Goal: Communication & Community: Participate in discussion

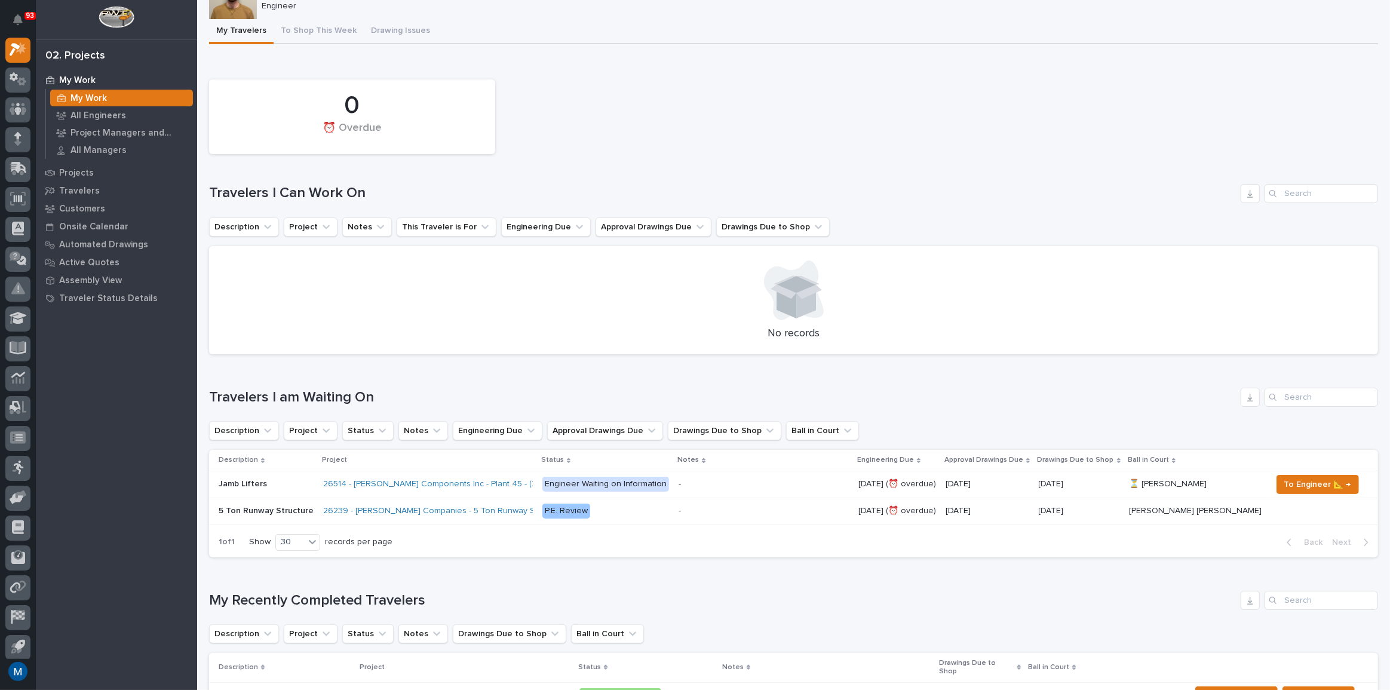
scroll to position [434, 0]
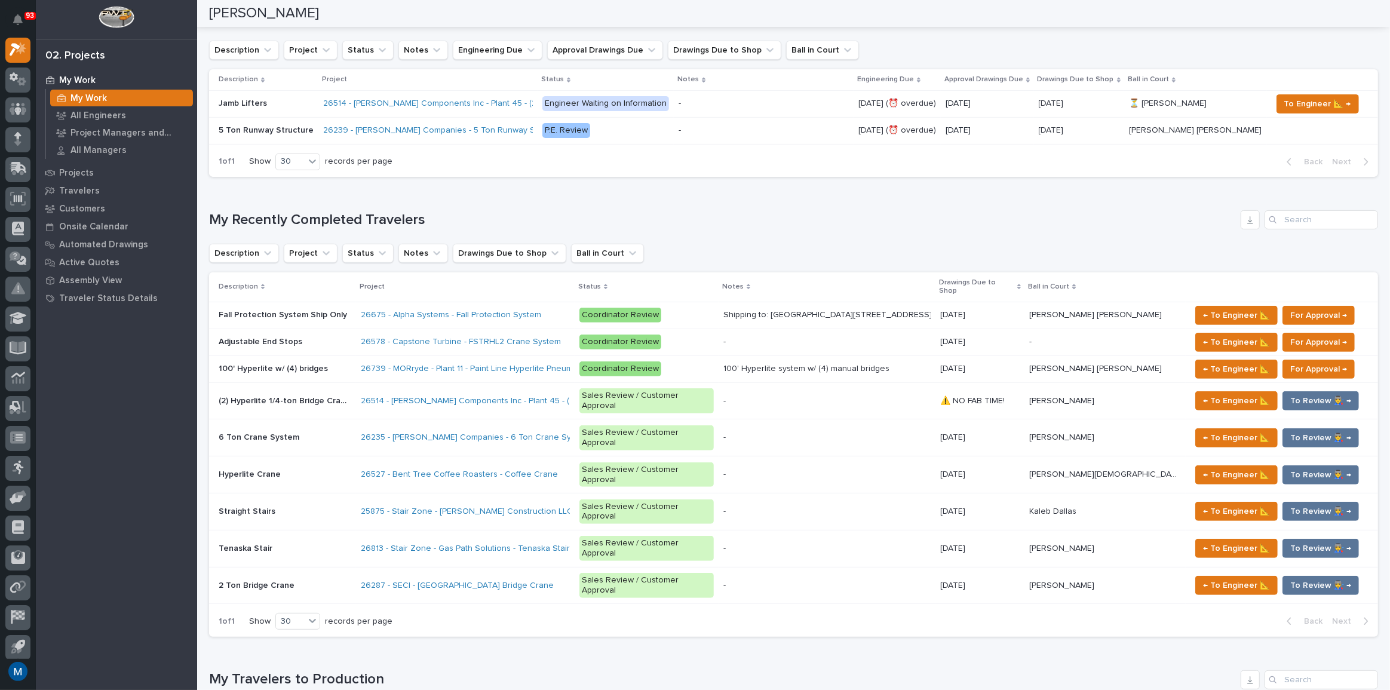
click at [282, 539] on div "Tenaska Stair Tenaska Stair" at bounding box center [285, 549] width 133 height 20
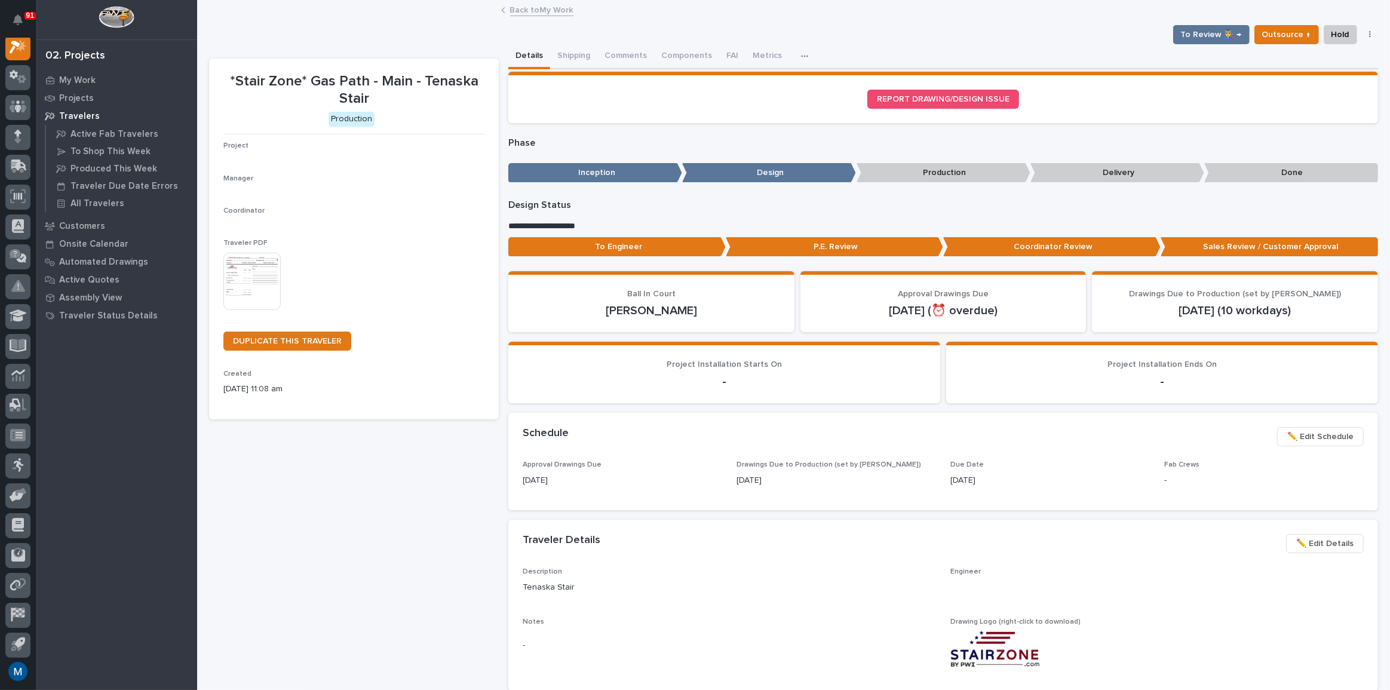
scroll to position [30, 0]
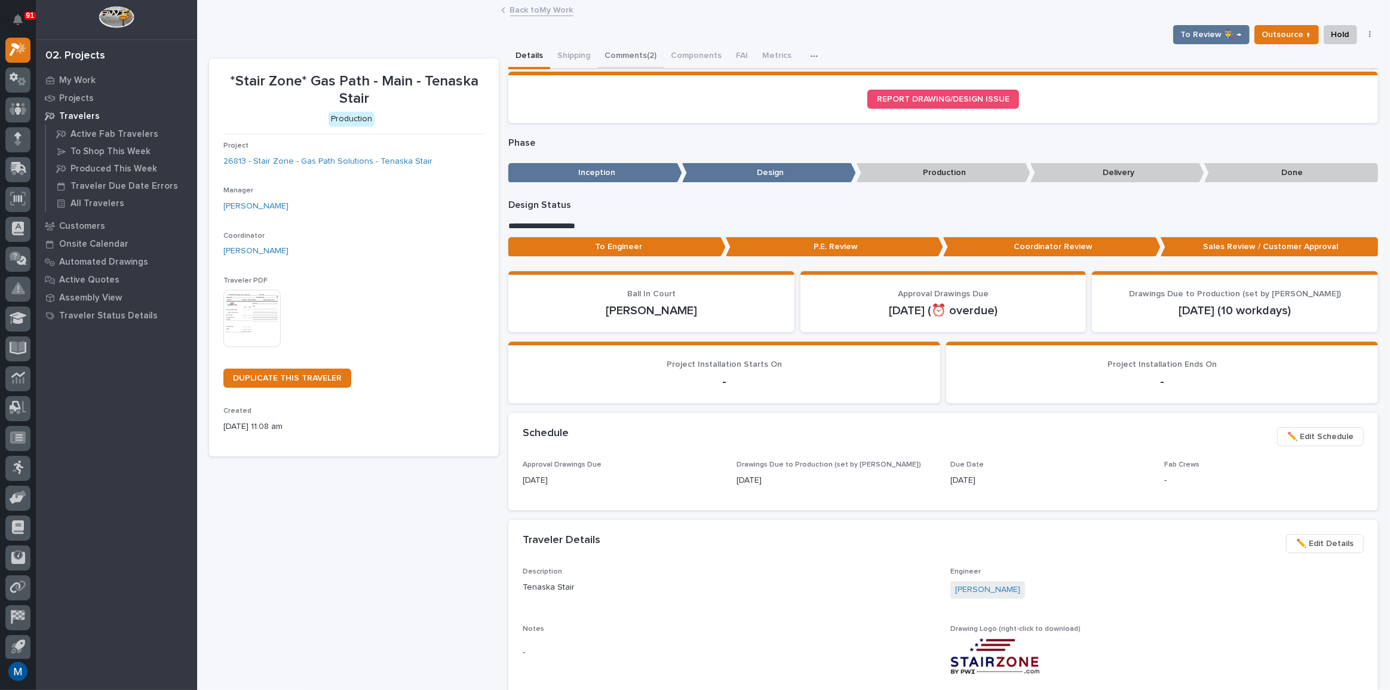
click at [626, 47] on button "Comments (2)" at bounding box center [630, 56] width 66 height 25
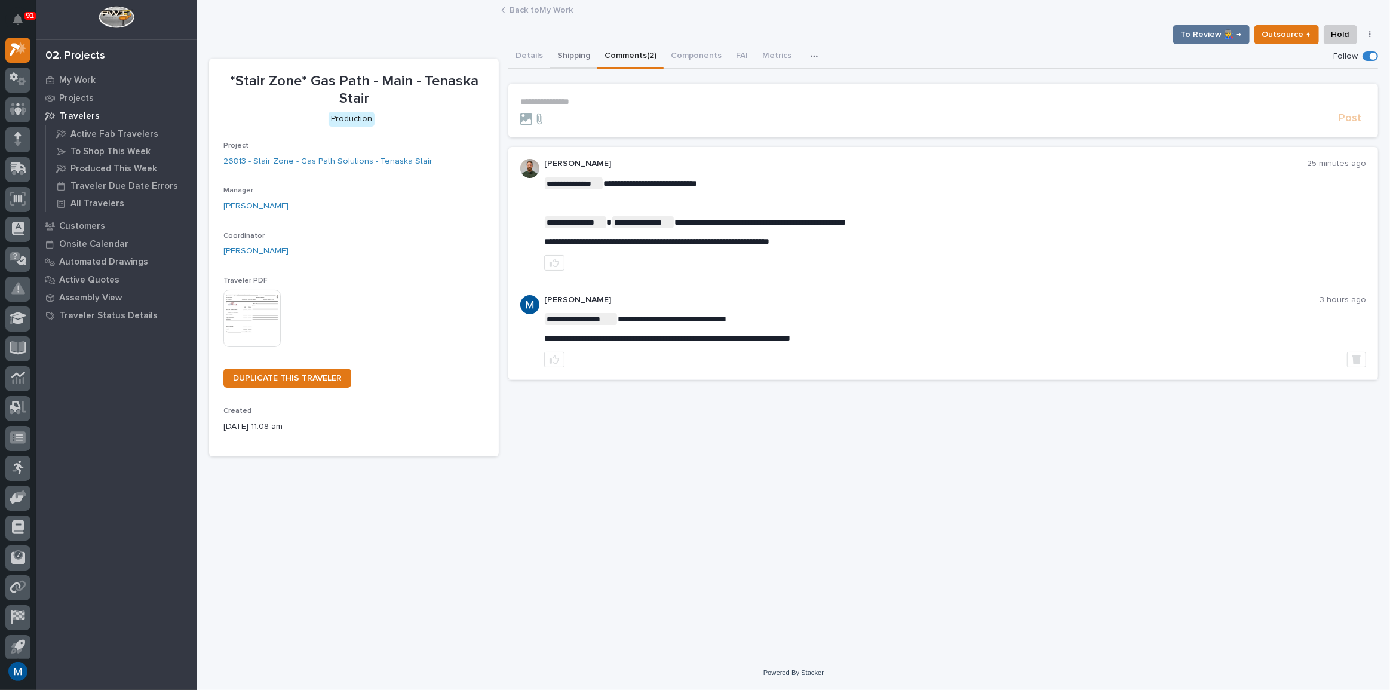
click at [550, 60] on button "Shipping" at bounding box center [573, 56] width 47 height 25
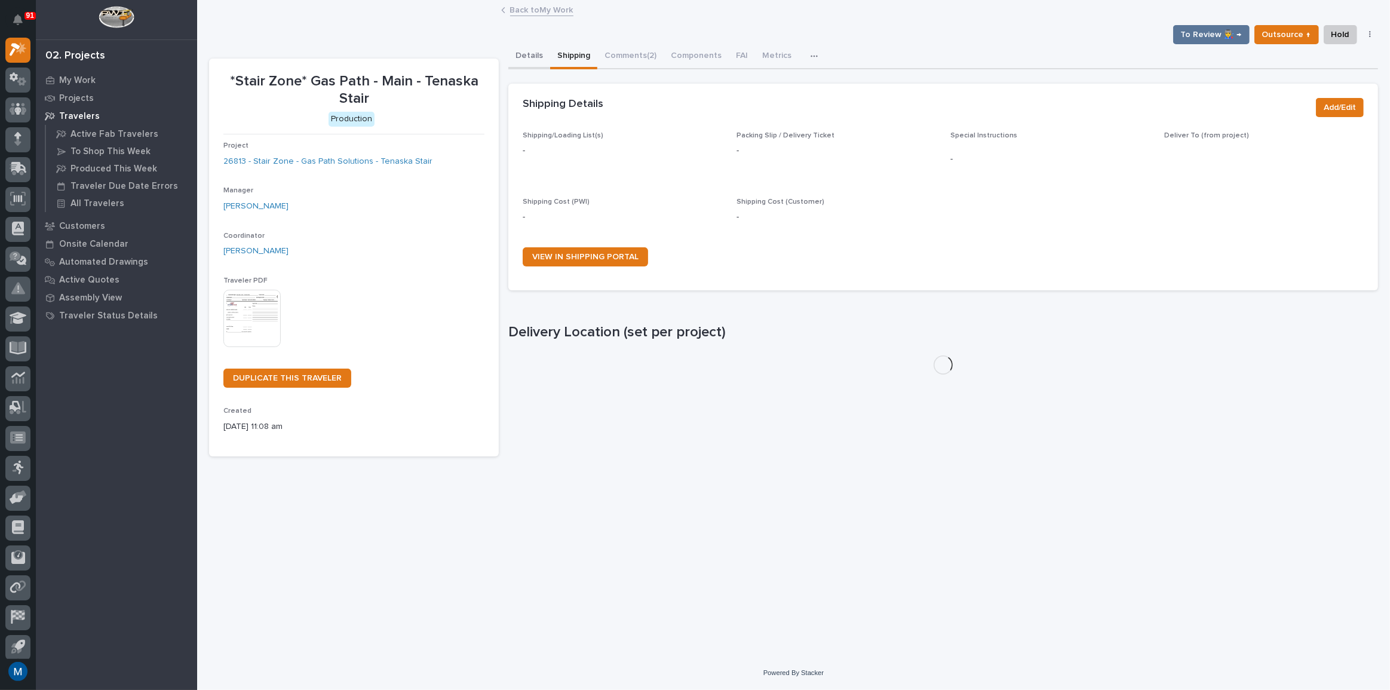
click at [531, 57] on button "Details" at bounding box center [529, 56] width 42 height 25
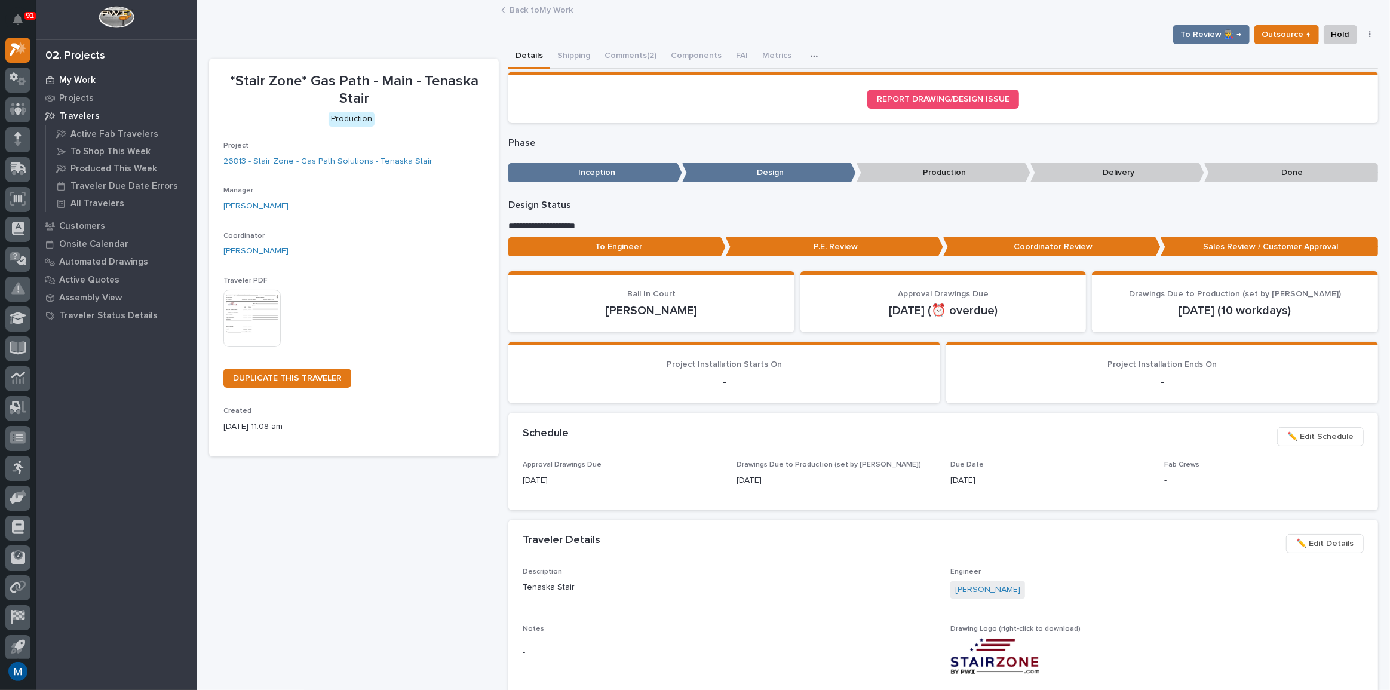
click at [84, 85] on p "My Work" at bounding box center [77, 80] width 36 height 11
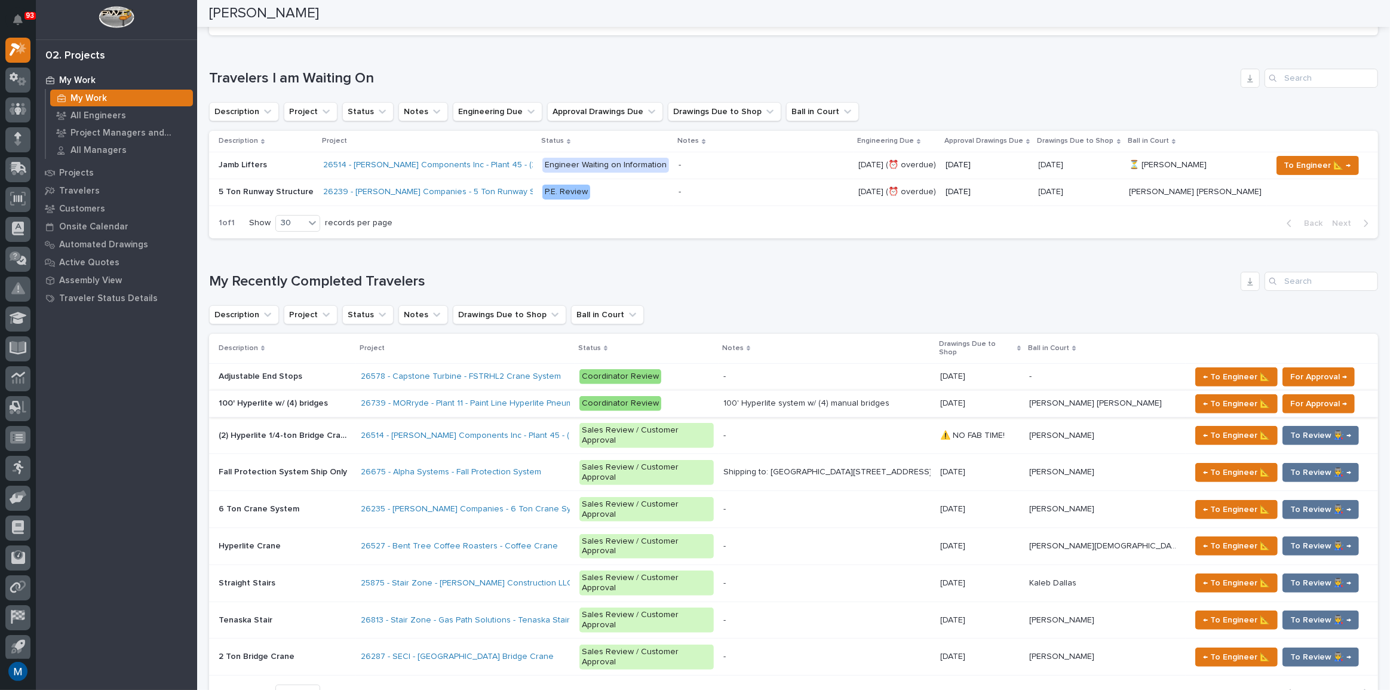
scroll to position [489, 0]
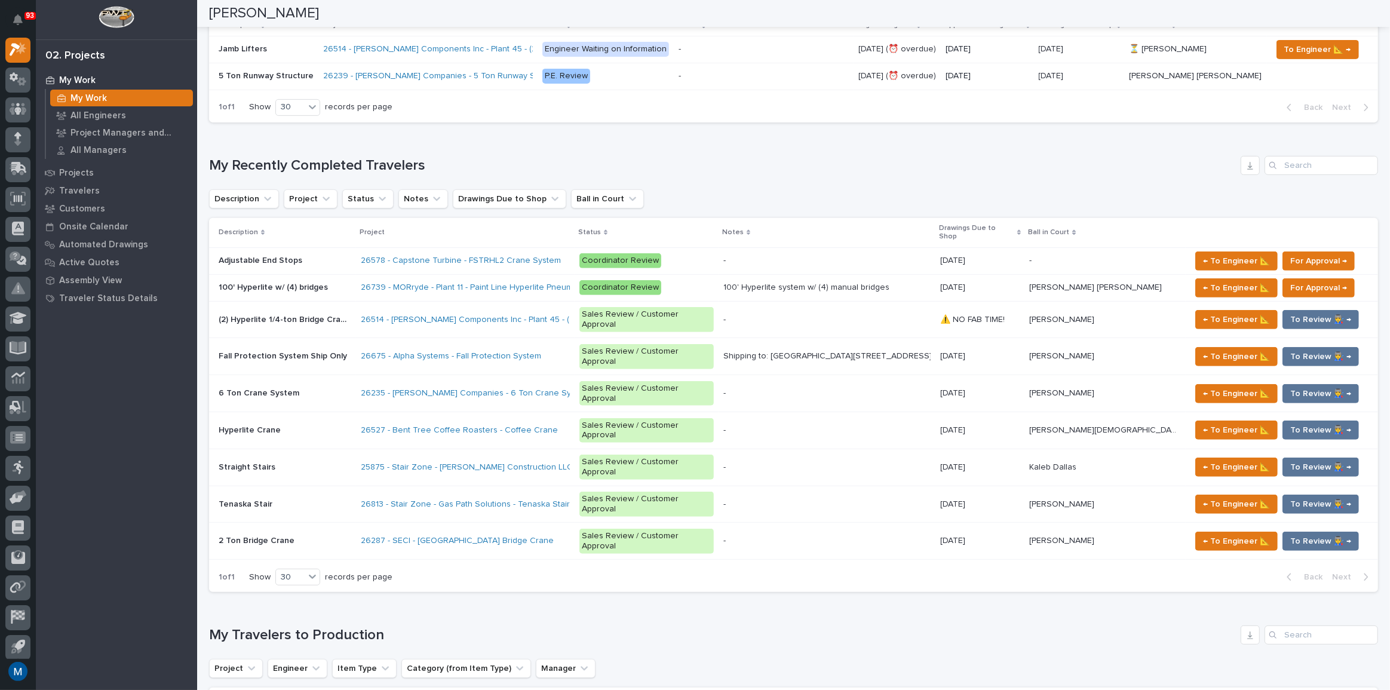
click at [705, 137] on div "Loading... Saving… My Recently Completed Travelers Description Project Status N…" at bounding box center [793, 367] width 1169 height 470
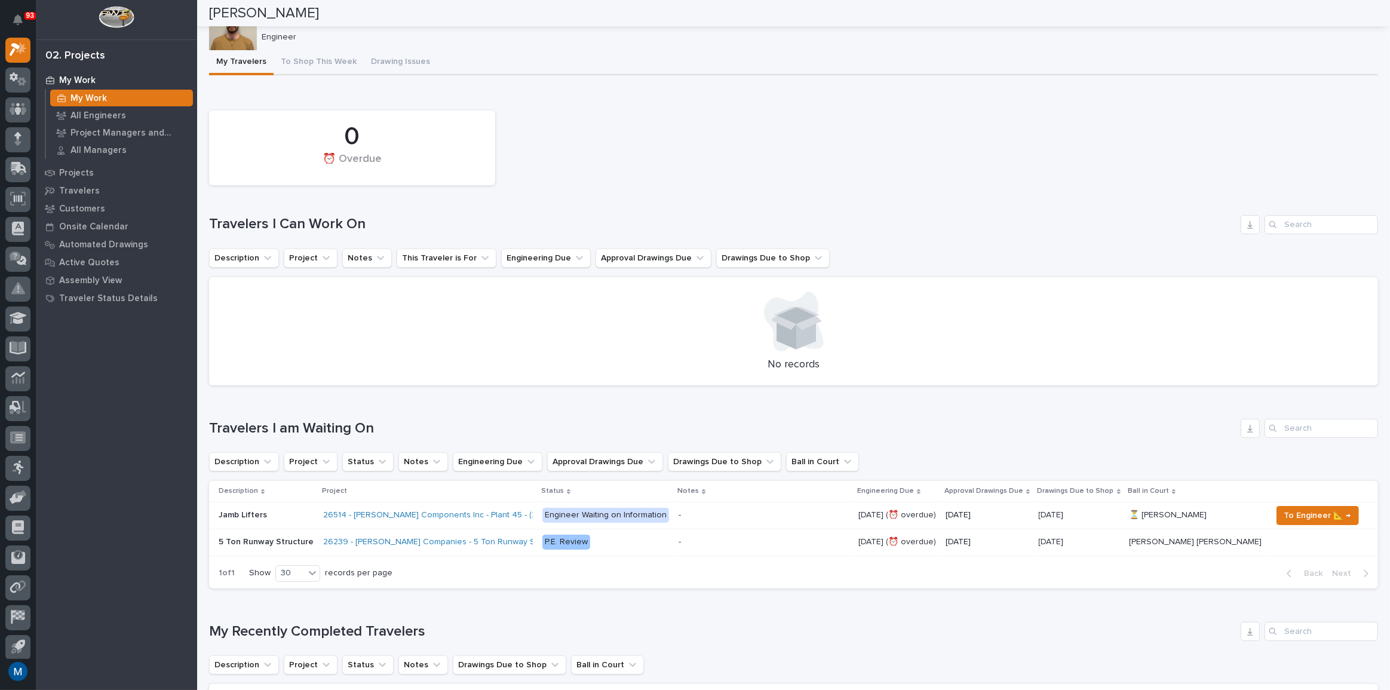
scroll to position [0, 0]
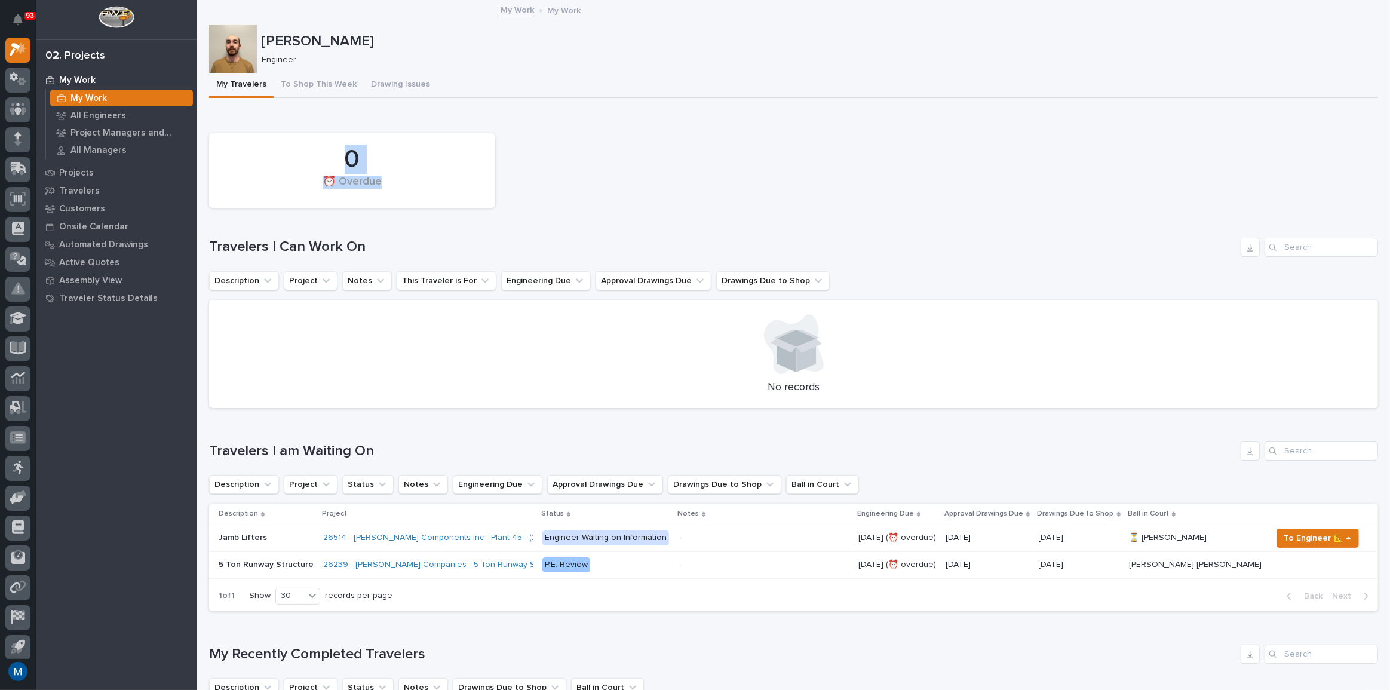
drag, startPoint x: 344, startPoint y: 172, endPoint x: 387, endPoint y: 193, distance: 47.8
click at [387, 193] on div "0 ⏰ Overdue" at bounding box center [352, 170] width 274 height 63
click at [385, 180] on div "⏰ Overdue" at bounding box center [352, 188] width 246 height 25
drag, startPoint x: 384, startPoint y: 192, endPoint x: 311, endPoint y: 152, distance: 82.3
click at [311, 152] on div "0 ⏰ Overdue" at bounding box center [352, 170] width 274 height 63
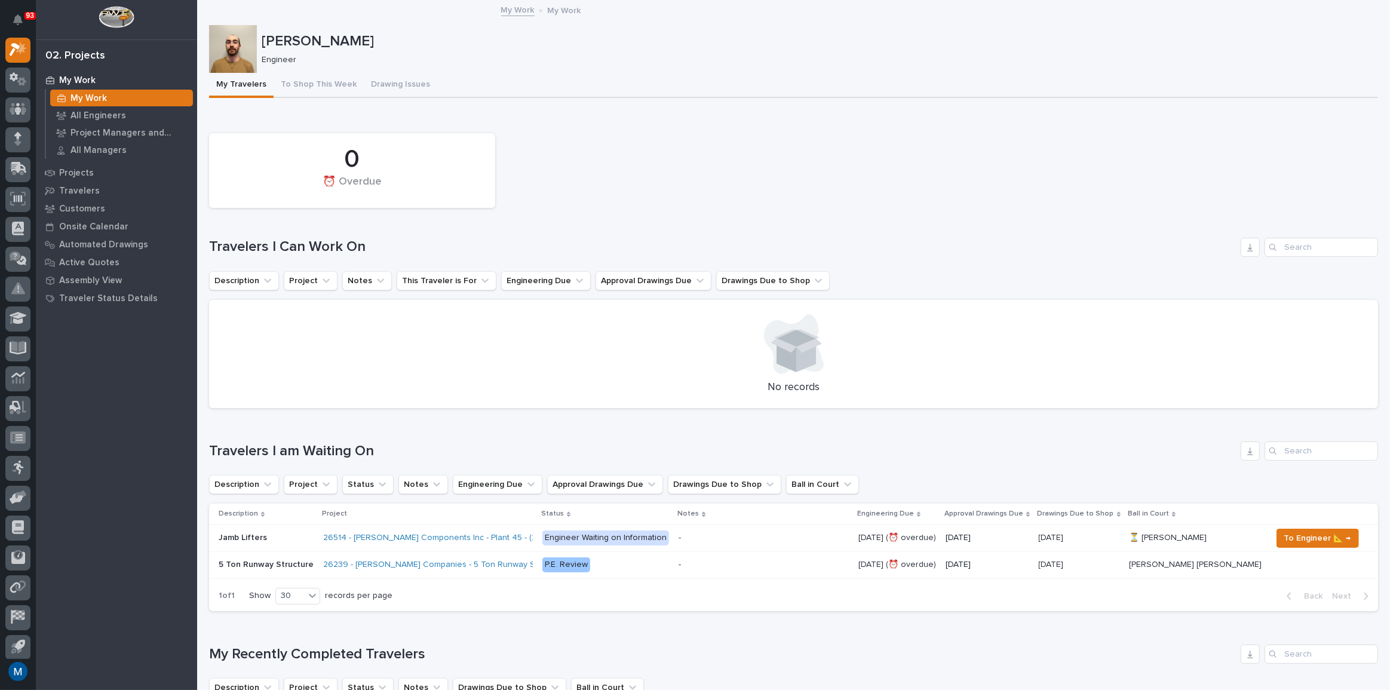
click at [321, 210] on div "0 ⏰ Overdue" at bounding box center [793, 170] width 1181 height 87
drag, startPoint x: 384, startPoint y: 178, endPoint x: 312, endPoint y: 165, distance: 72.8
click at [312, 165] on div "0 ⏰ Overdue" at bounding box center [352, 170] width 274 height 63
click at [312, 165] on div "0" at bounding box center [352, 160] width 246 height 30
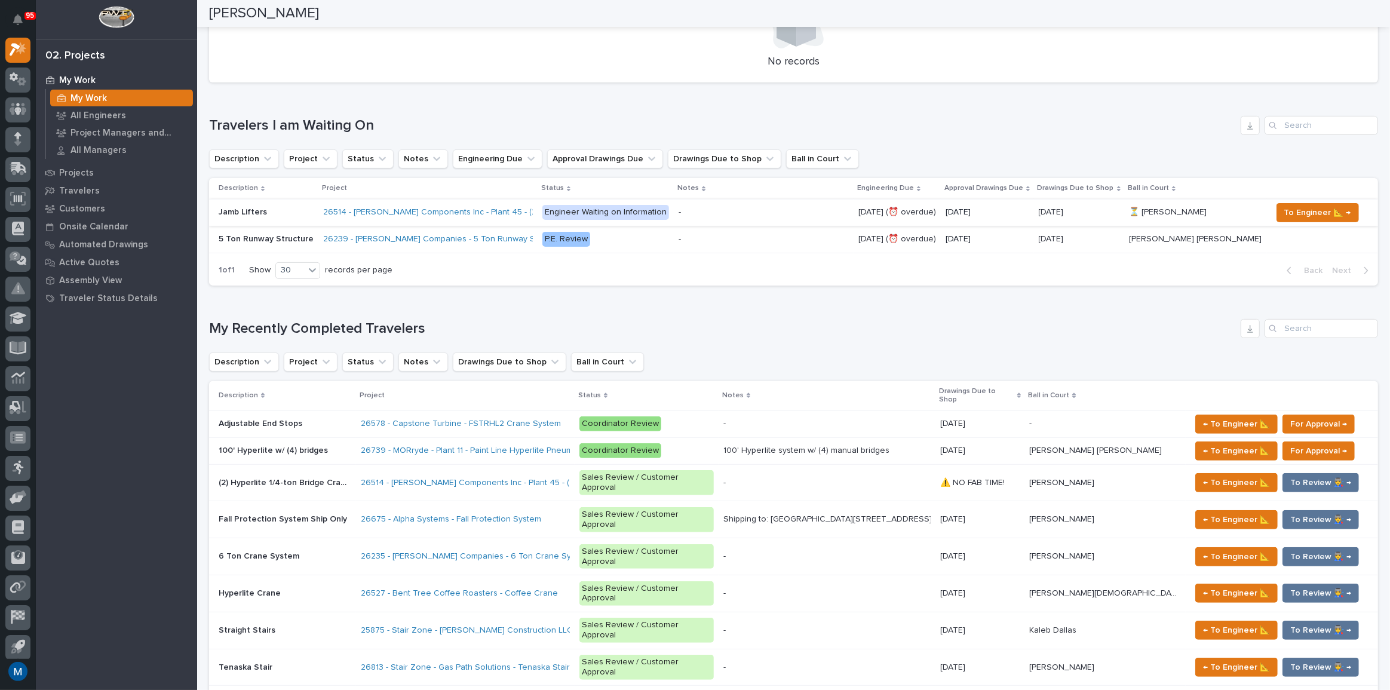
scroll to position [434, 0]
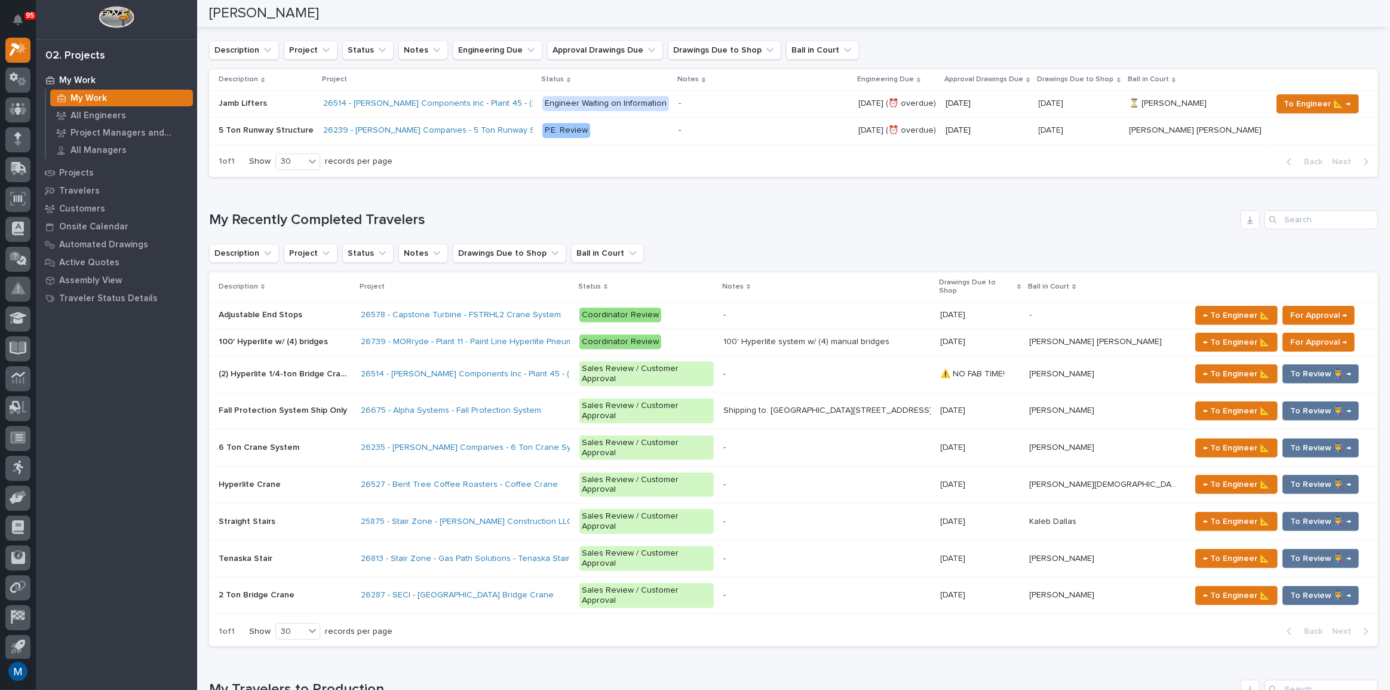
click at [307, 403] on p "Fall Protection System Ship Only" at bounding box center [284, 409] width 131 height 13
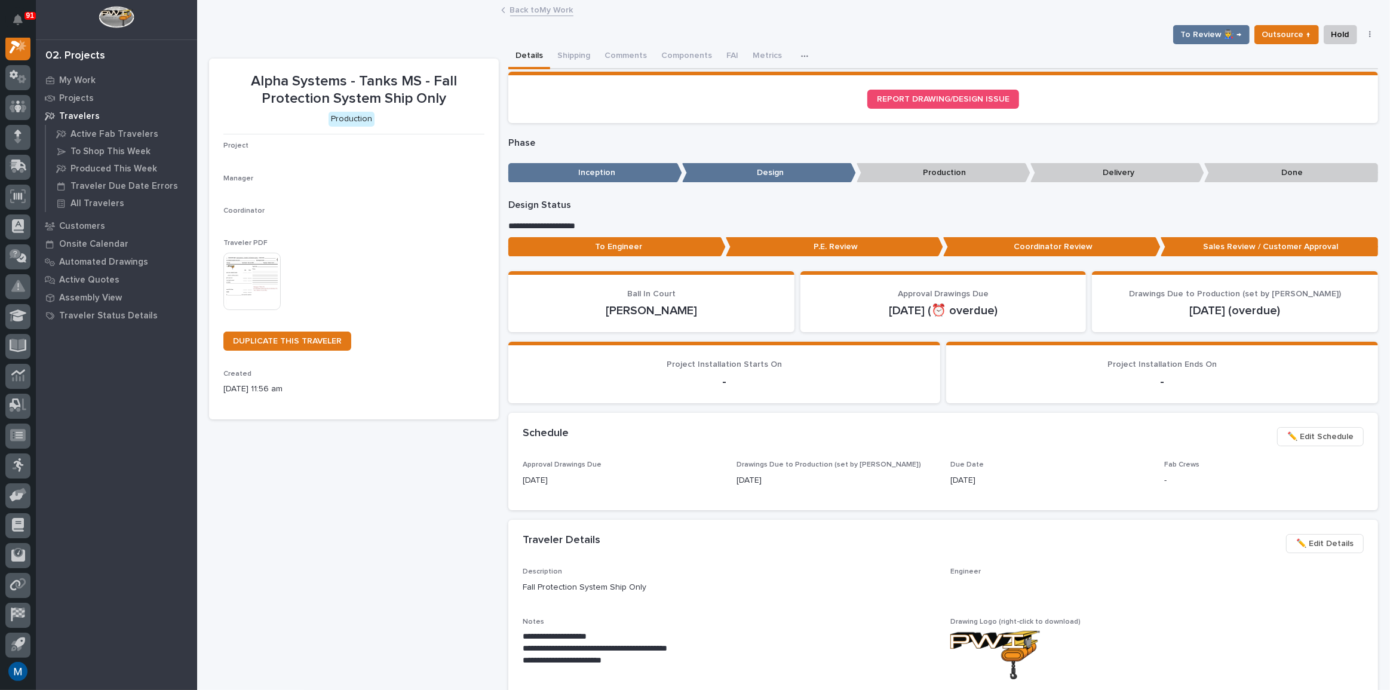
scroll to position [30, 0]
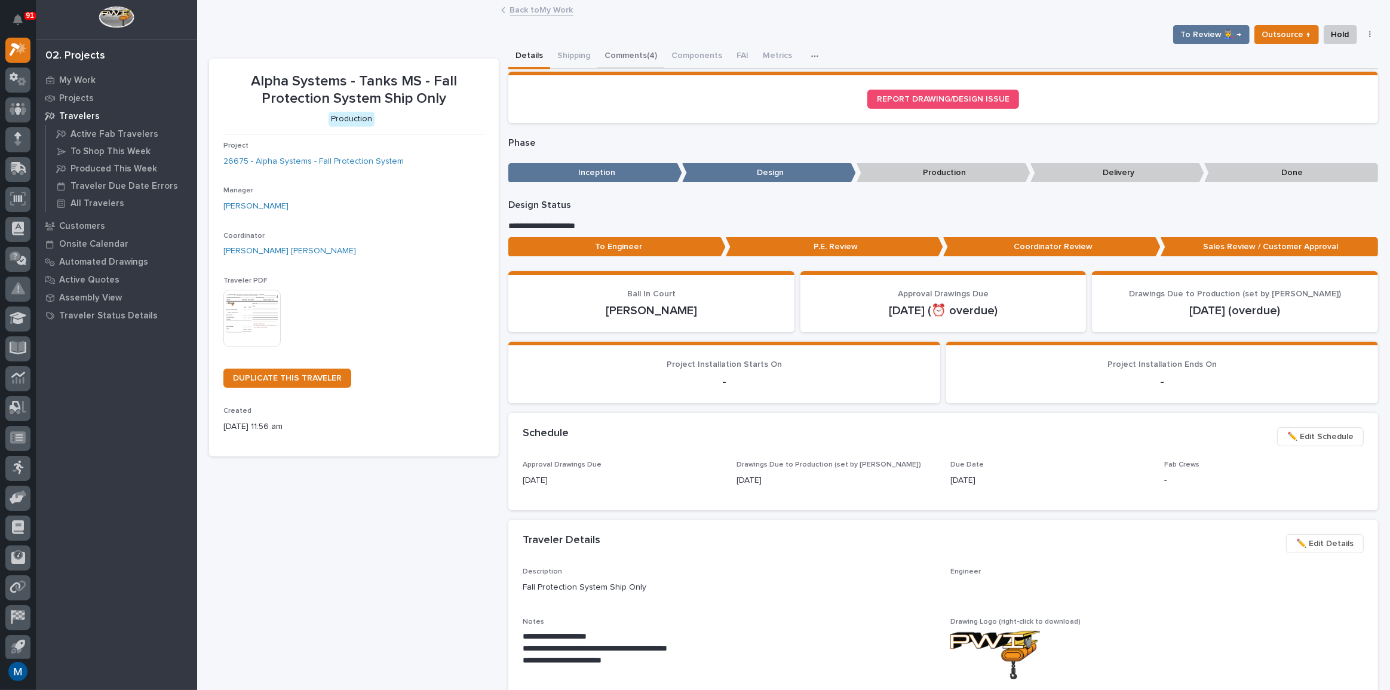
click at [621, 50] on button "Comments (4)" at bounding box center [630, 56] width 67 height 25
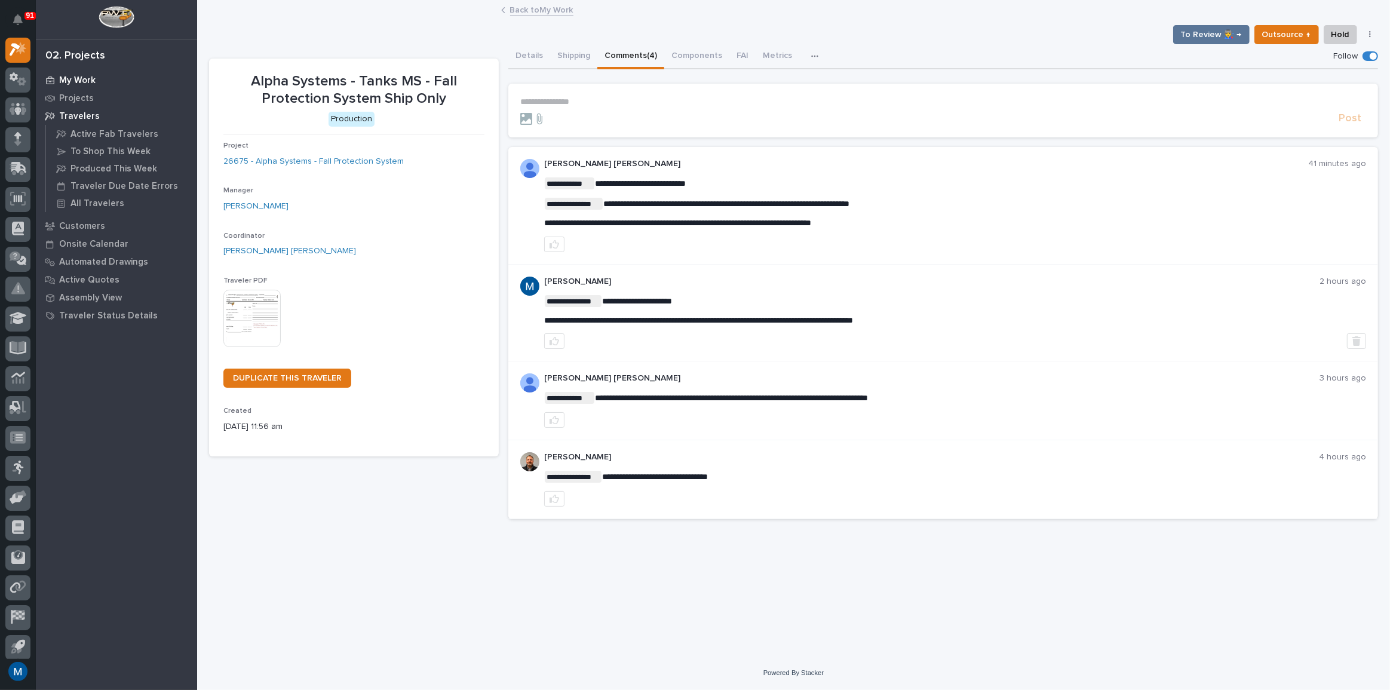
click at [80, 79] on p "My Work" at bounding box center [77, 80] width 36 height 11
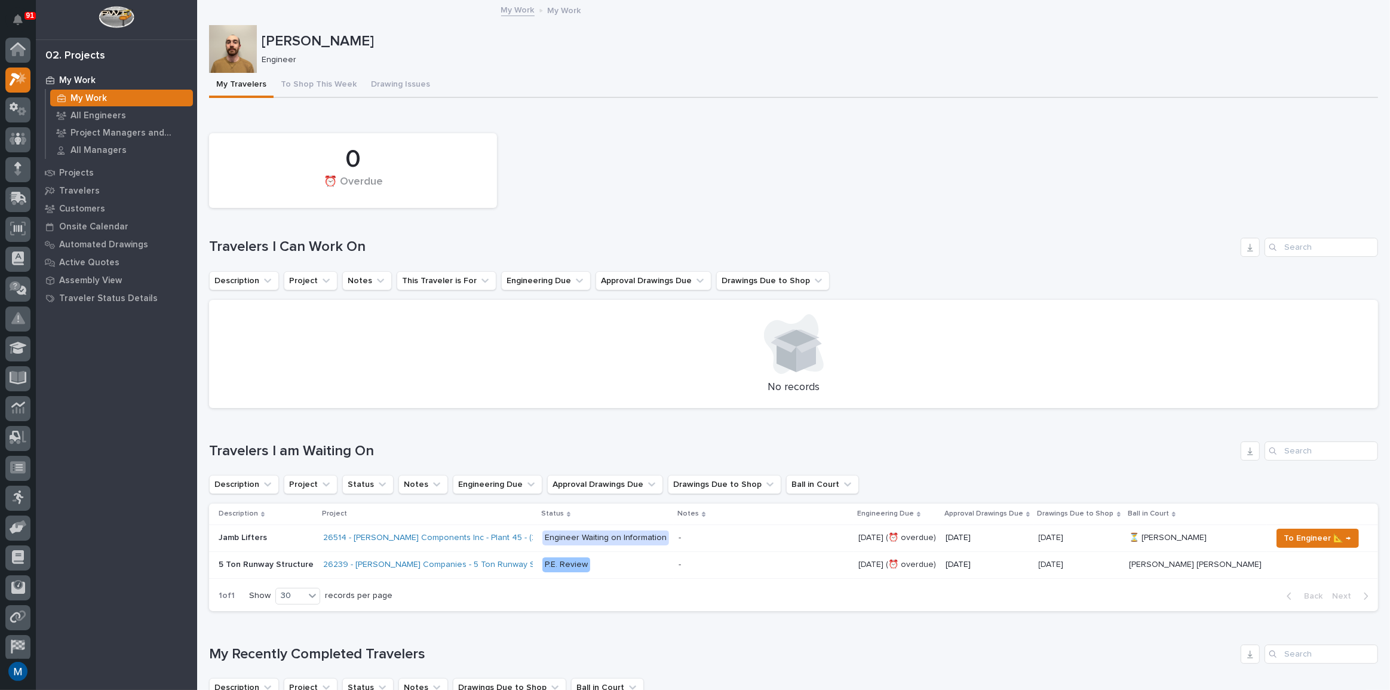
scroll to position [30, 0]
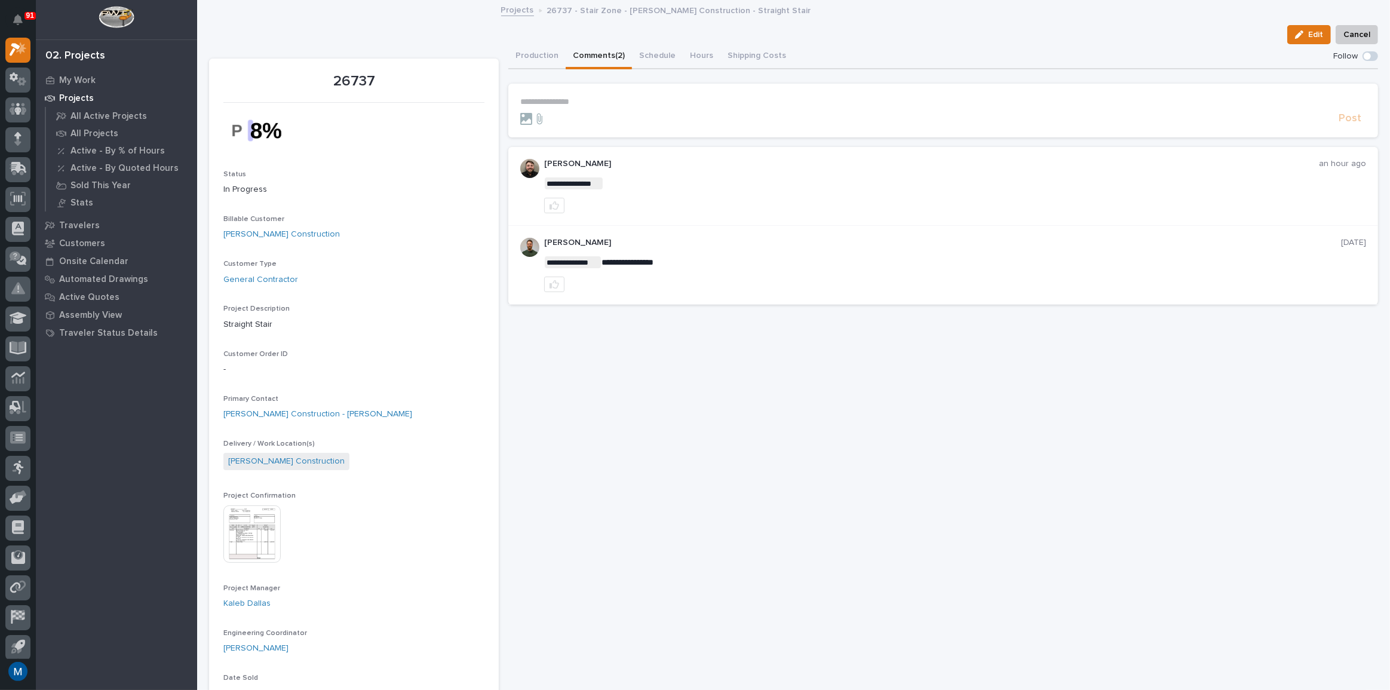
click at [567, 95] on section "**********" at bounding box center [943, 111] width 870 height 54
click at [564, 97] on p "**********" at bounding box center [943, 102] width 846 height 10
click at [562, 113] on button "Wynne Hochstetler" at bounding box center [555, 119] width 70 height 12
click at [623, 96] on section "**********" at bounding box center [943, 113] width 870 height 59
click at [619, 103] on p "**********" at bounding box center [943, 103] width 846 height 12
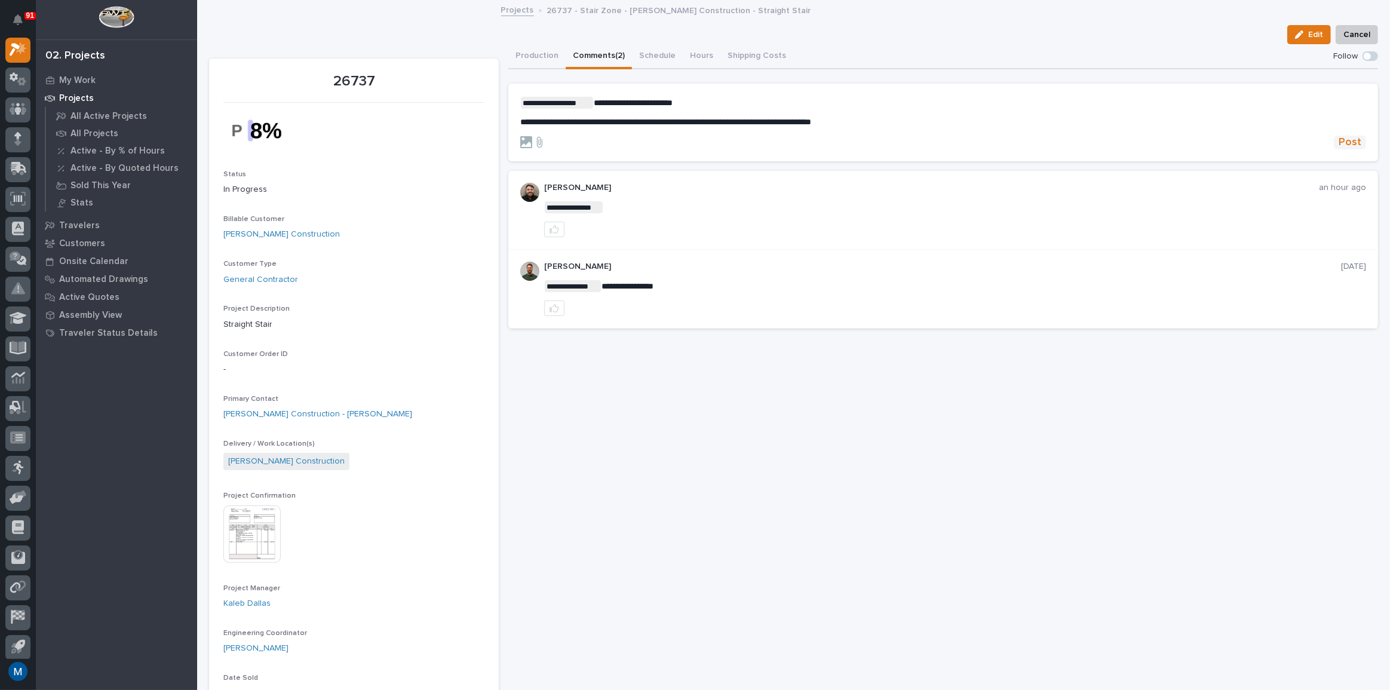
click at [1339, 141] on span "Post" at bounding box center [1350, 143] width 23 height 14
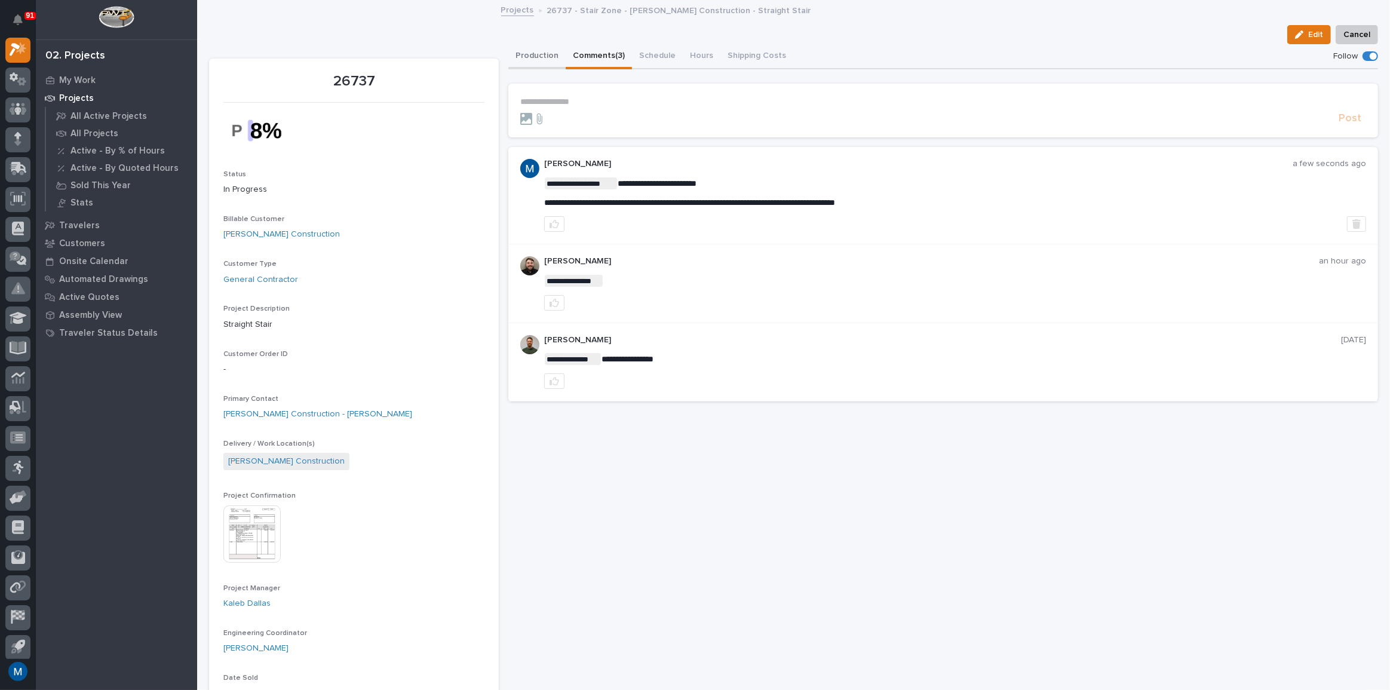
click at [537, 54] on button "Production" at bounding box center [536, 56] width 57 height 25
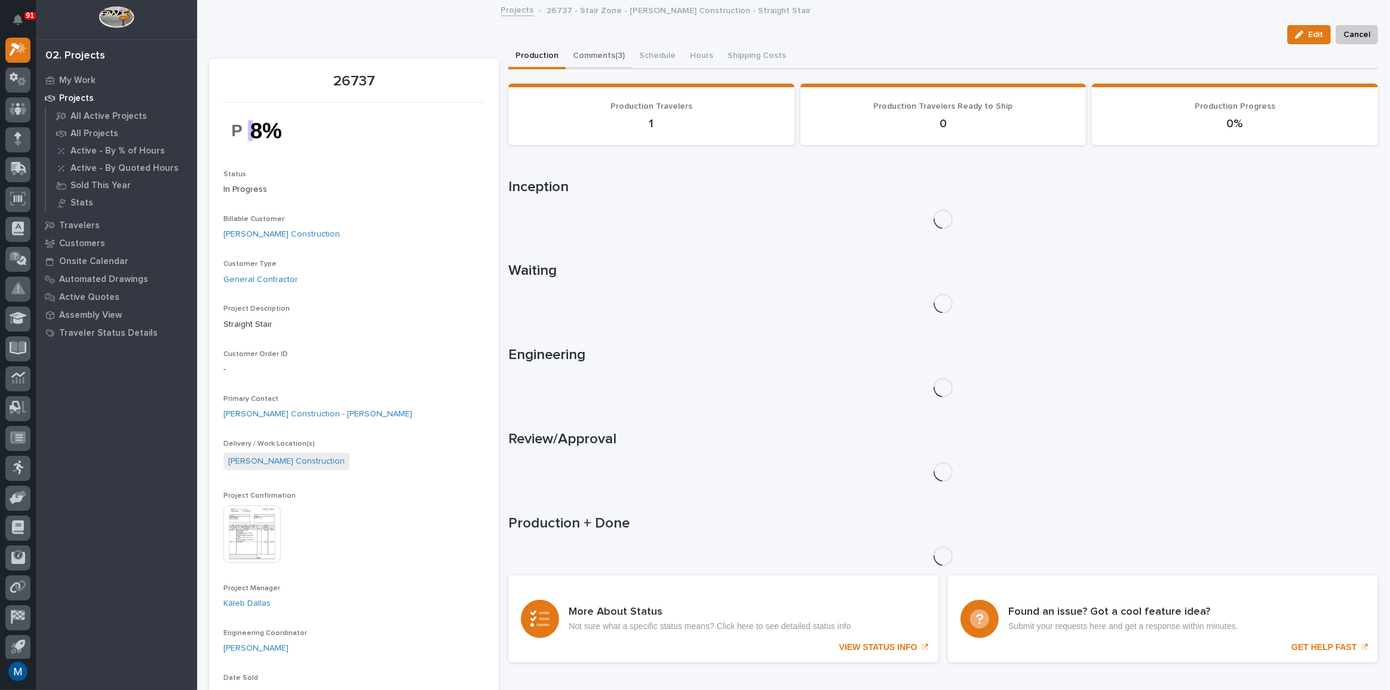
click at [577, 52] on button "Comments (3)" at bounding box center [599, 56] width 66 height 25
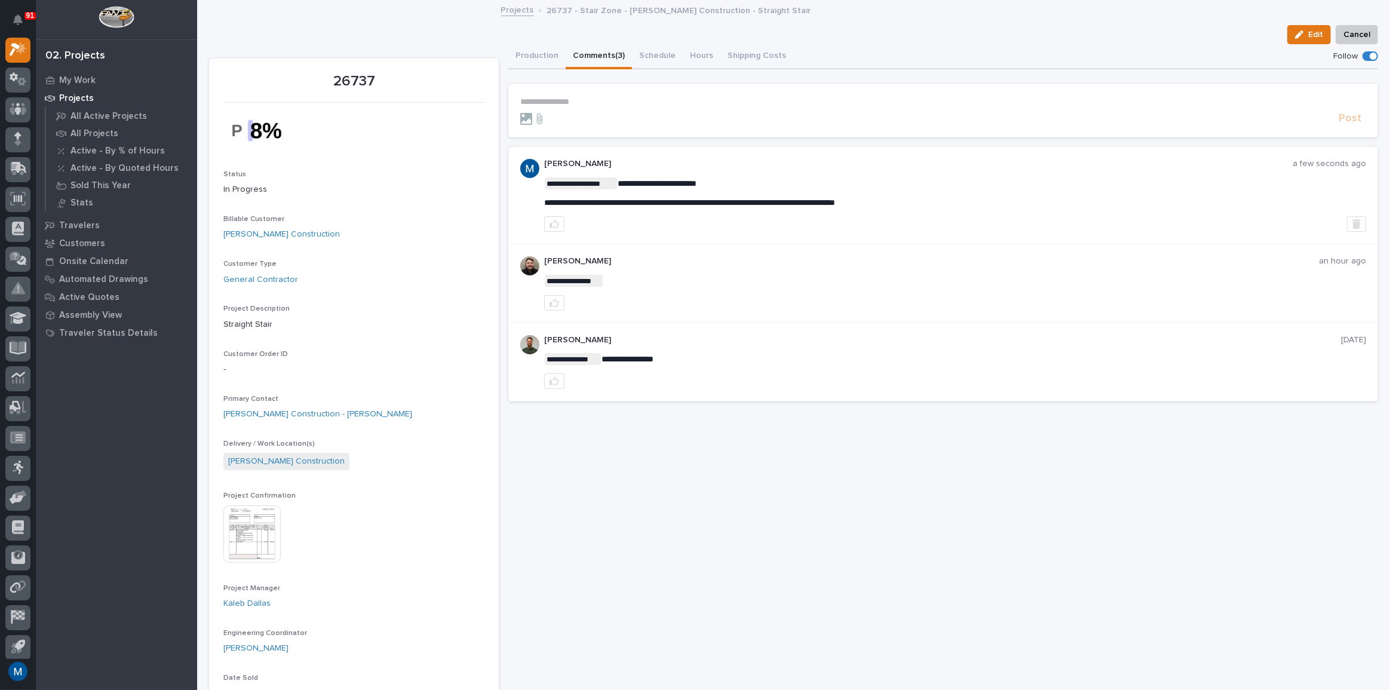
click at [65, 78] on p "My Work" at bounding box center [77, 80] width 36 height 11
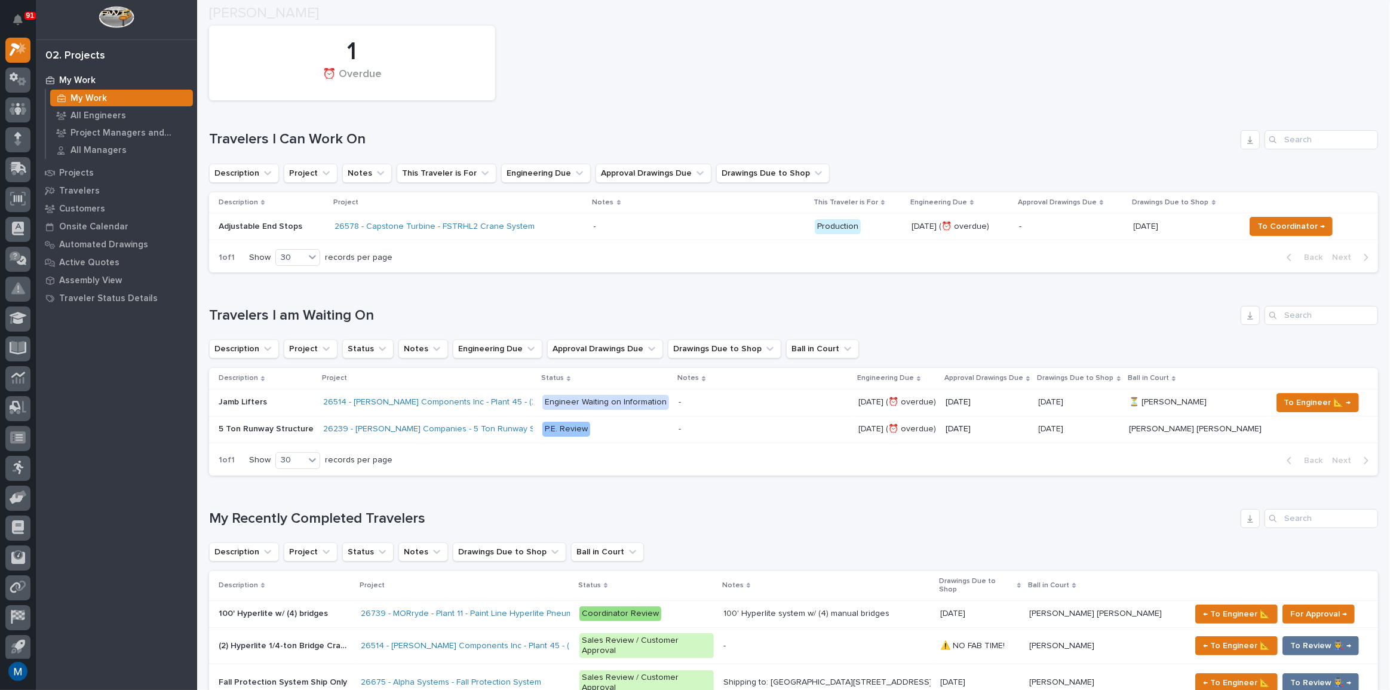
scroll to position [108, 0]
click at [572, 220] on div "26578 - Capstone Turbine - FSTRHL2 Crane System" at bounding box center [459, 226] width 249 height 20
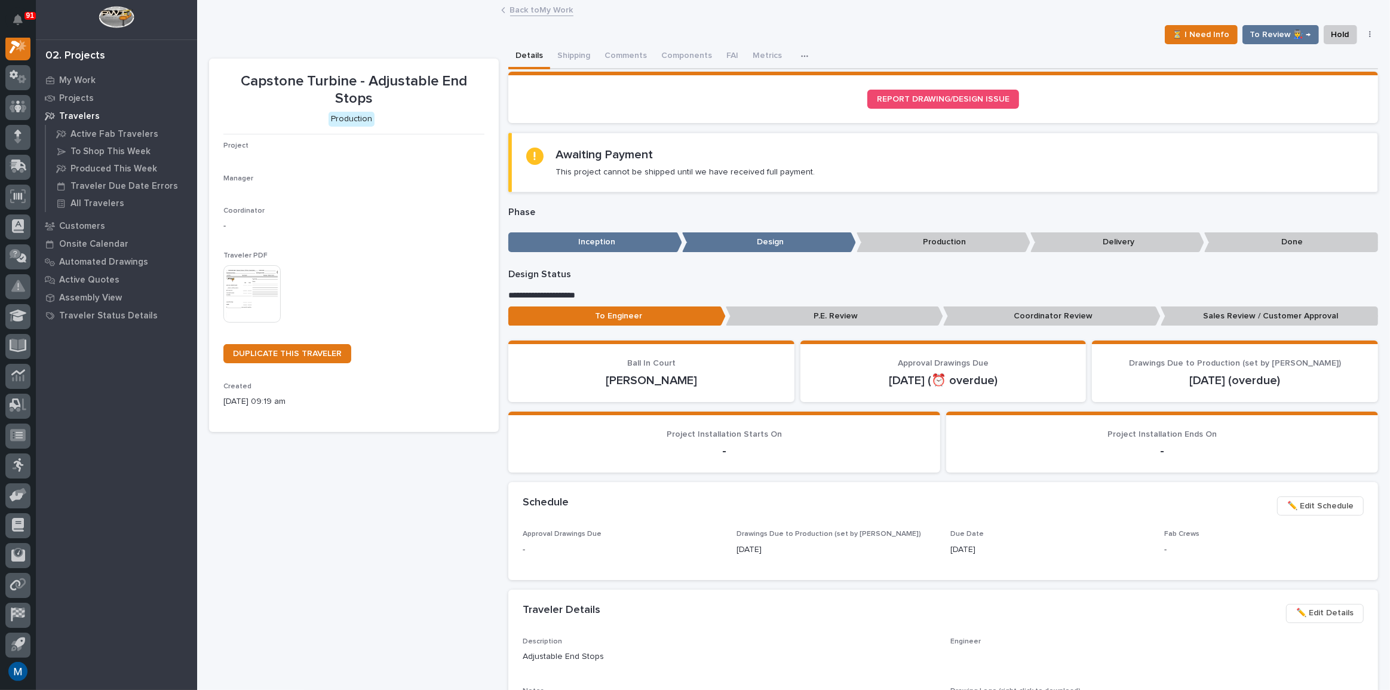
scroll to position [30, 0]
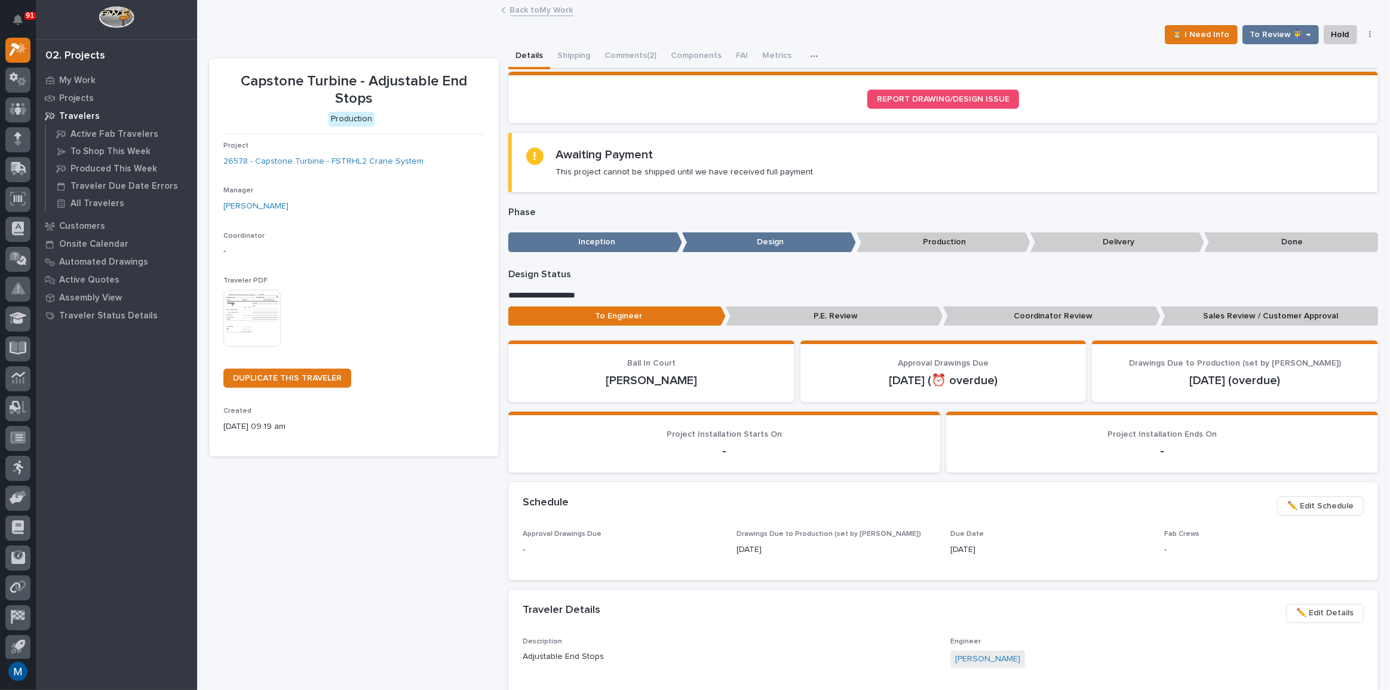
click at [641, 42] on div "⏳ I Need Info To Review 👨‍🏭 → Hold Cancel Change Traveler Type Regenerate PDF G…" at bounding box center [793, 34] width 1169 height 19
click at [636, 59] on button "Comments (2)" at bounding box center [630, 56] width 66 height 25
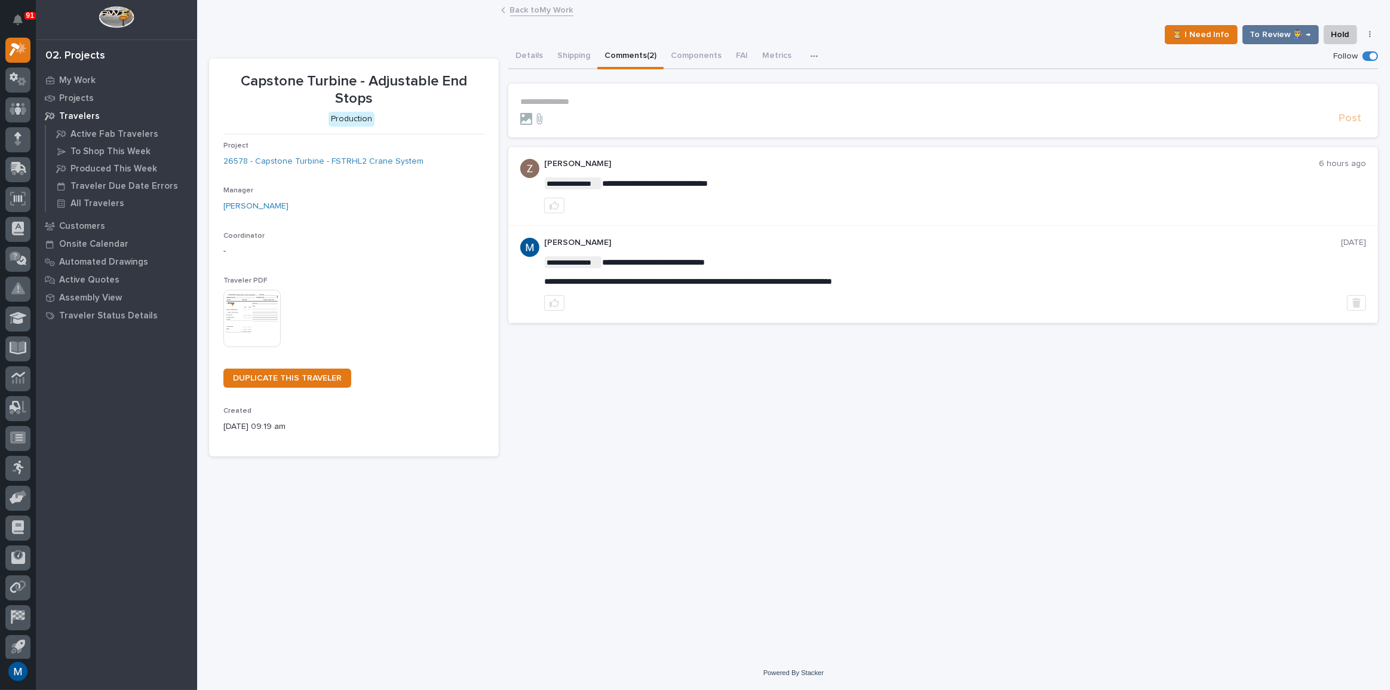
click at [630, 84] on section "**********" at bounding box center [943, 111] width 870 height 54
click at [585, 91] on section "**********" at bounding box center [943, 111] width 870 height 54
click at [568, 97] on p "**********" at bounding box center [943, 102] width 846 height 10
click at [572, 119] on span "[PERSON_NAME] [PERSON_NAME]" at bounding box center [592, 119] width 136 height 8
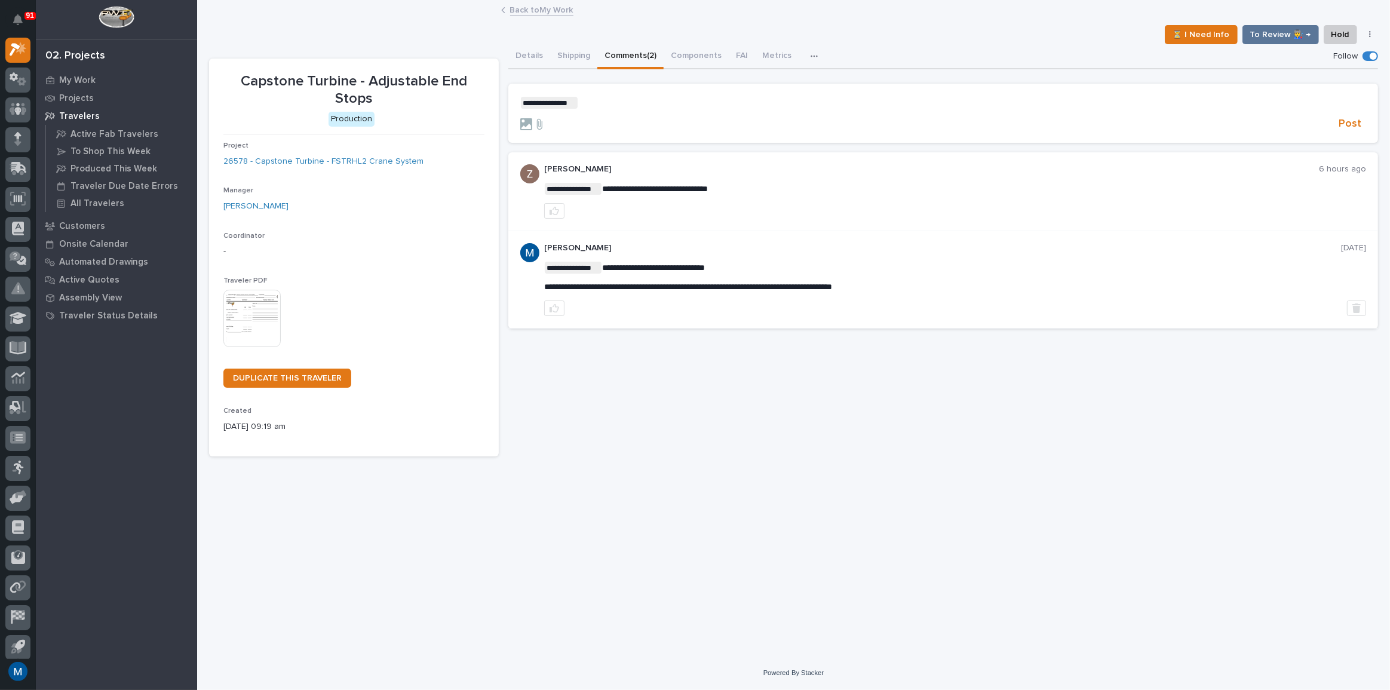
click at [621, 94] on section "**********" at bounding box center [943, 113] width 870 height 59
click at [617, 103] on p "**********" at bounding box center [943, 103] width 846 height 12
click at [1349, 125] on span "Post" at bounding box center [1350, 124] width 23 height 14
click at [539, 53] on button "Details" at bounding box center [529, 56] width 42 height 25
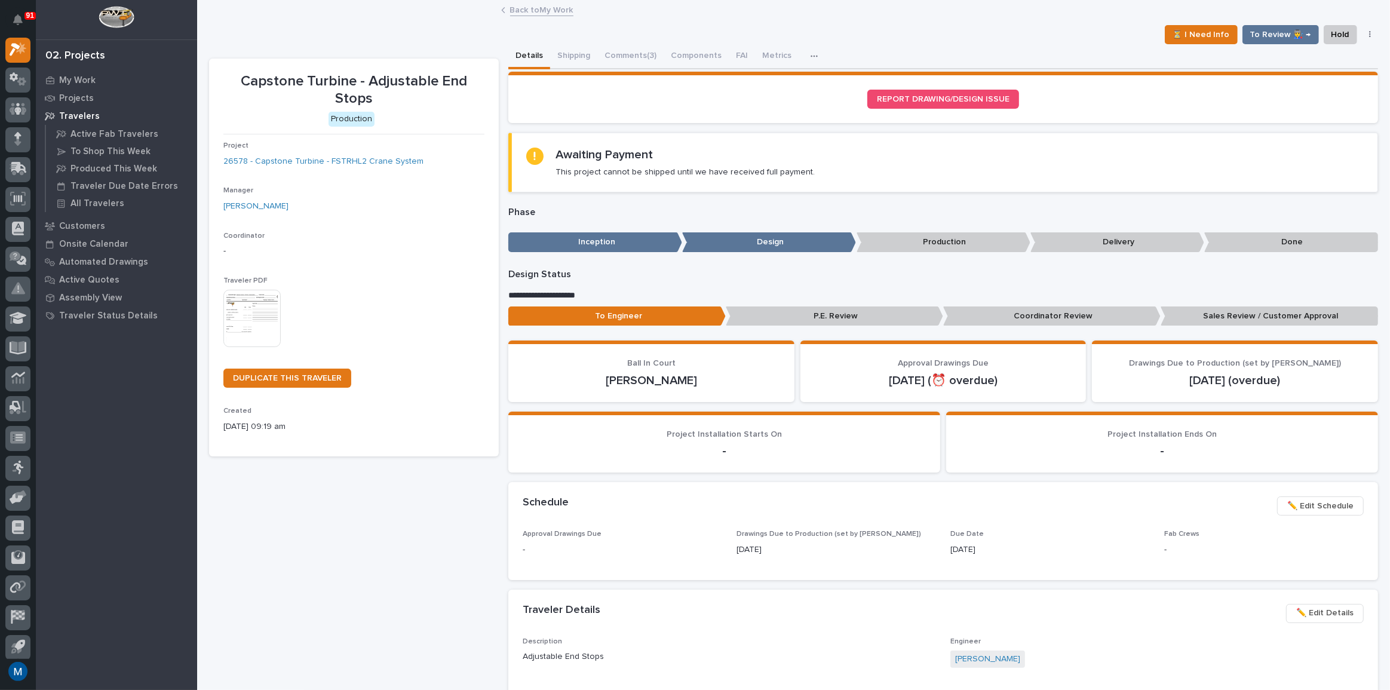
click at [1002, 324] on p "Coordinator Review" at bounding box center [1051, 316] width 217 height 20
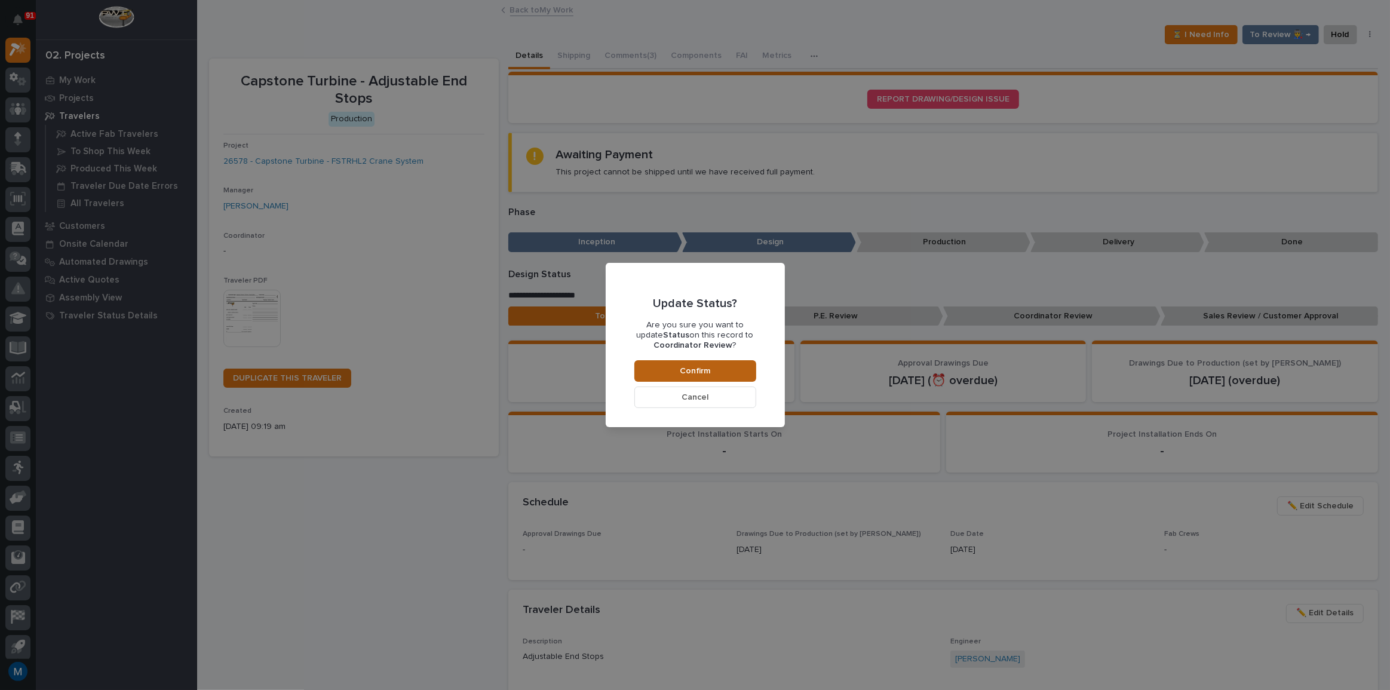
click at [750, 367] on button "Confirm" at bounding box center [695, 371] width 122 height 22
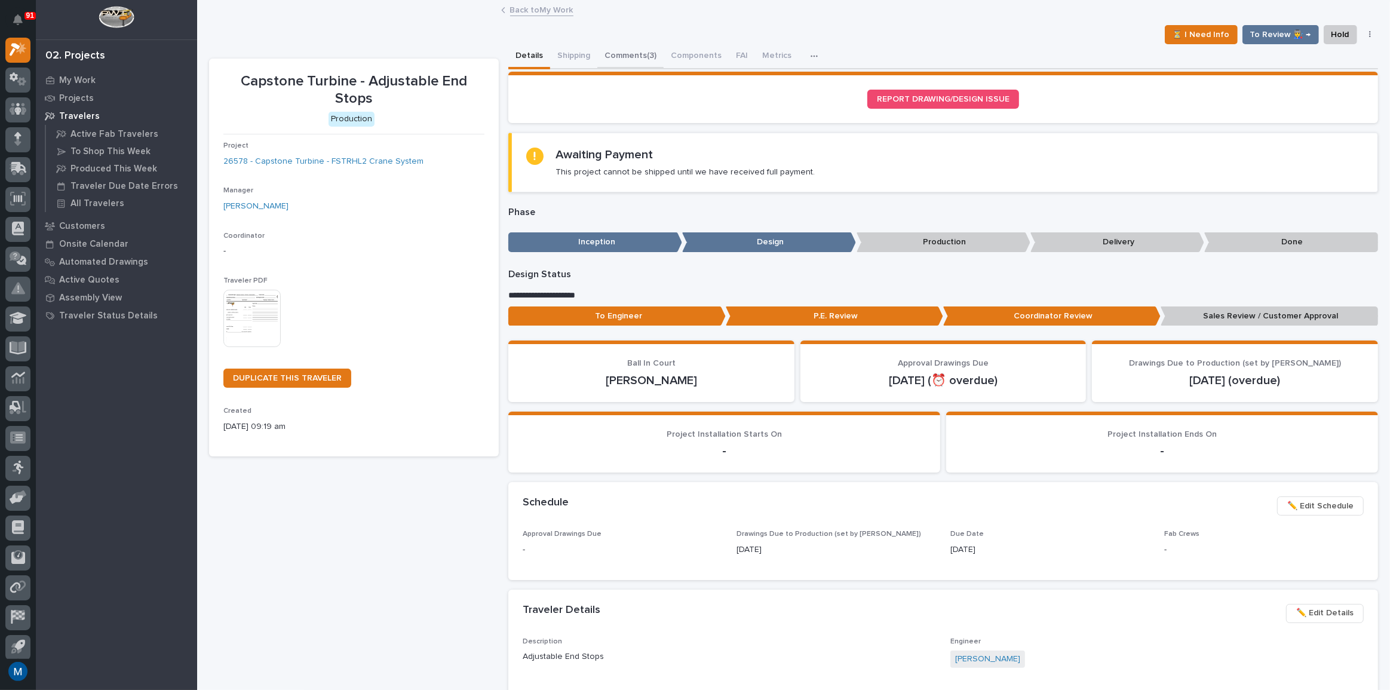
click at [619, 58] on button "Comments (3)" at bounding box center [630, 56] width 66 height 25
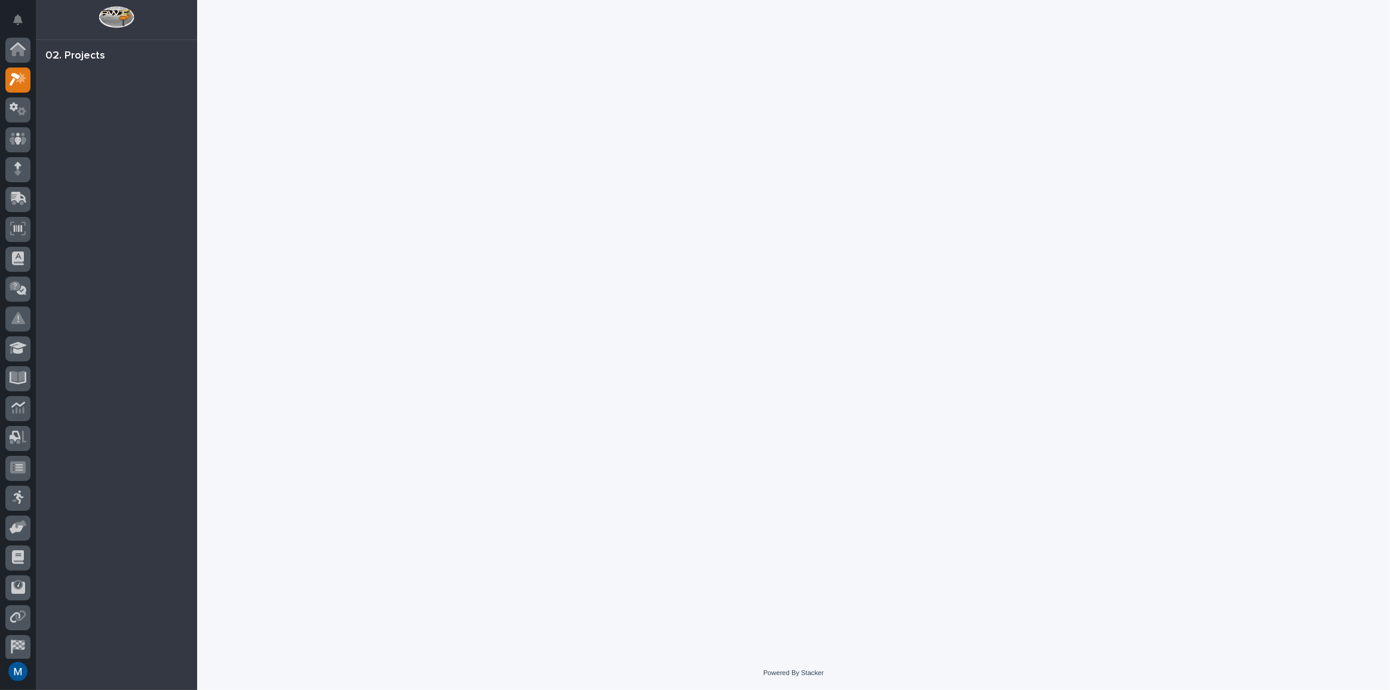
scroll to position [30, 0]
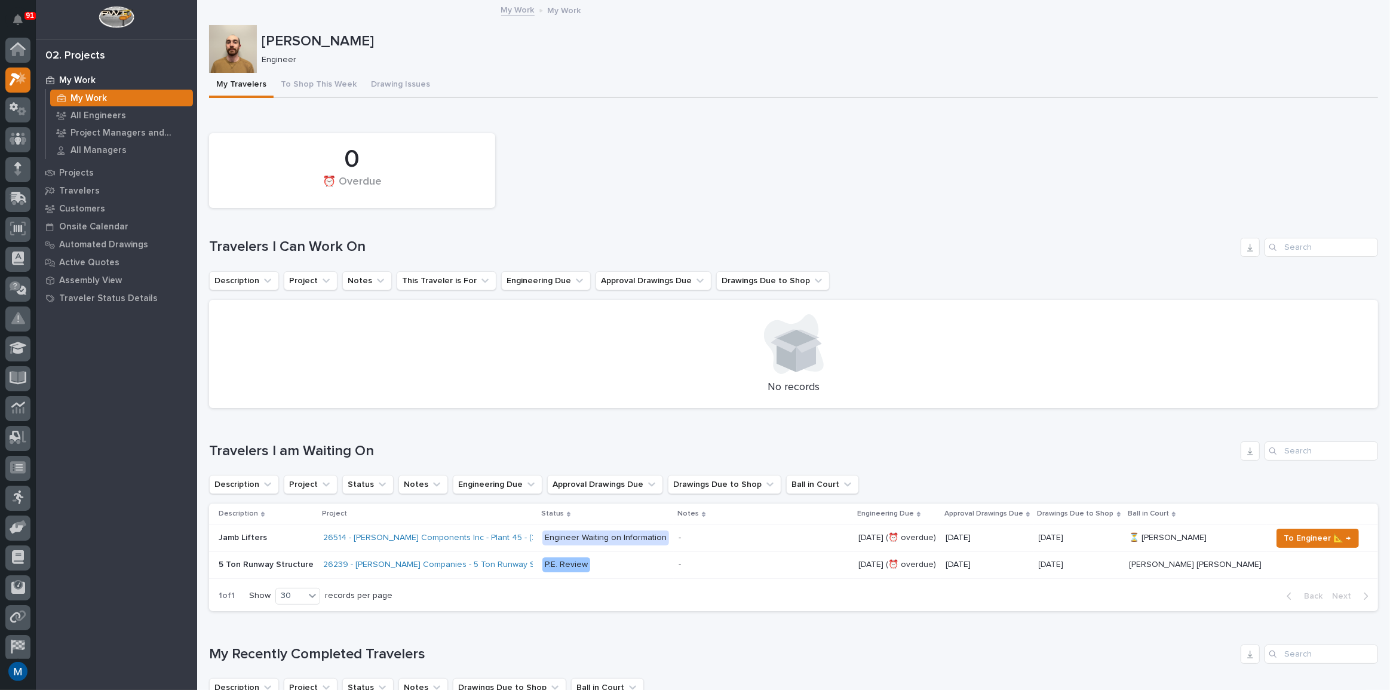
scroll to position [30, 0]
click at [714, 203] on div "0 ⏰ Overdue" at bounding box center [793, 170] width 1181 height 87
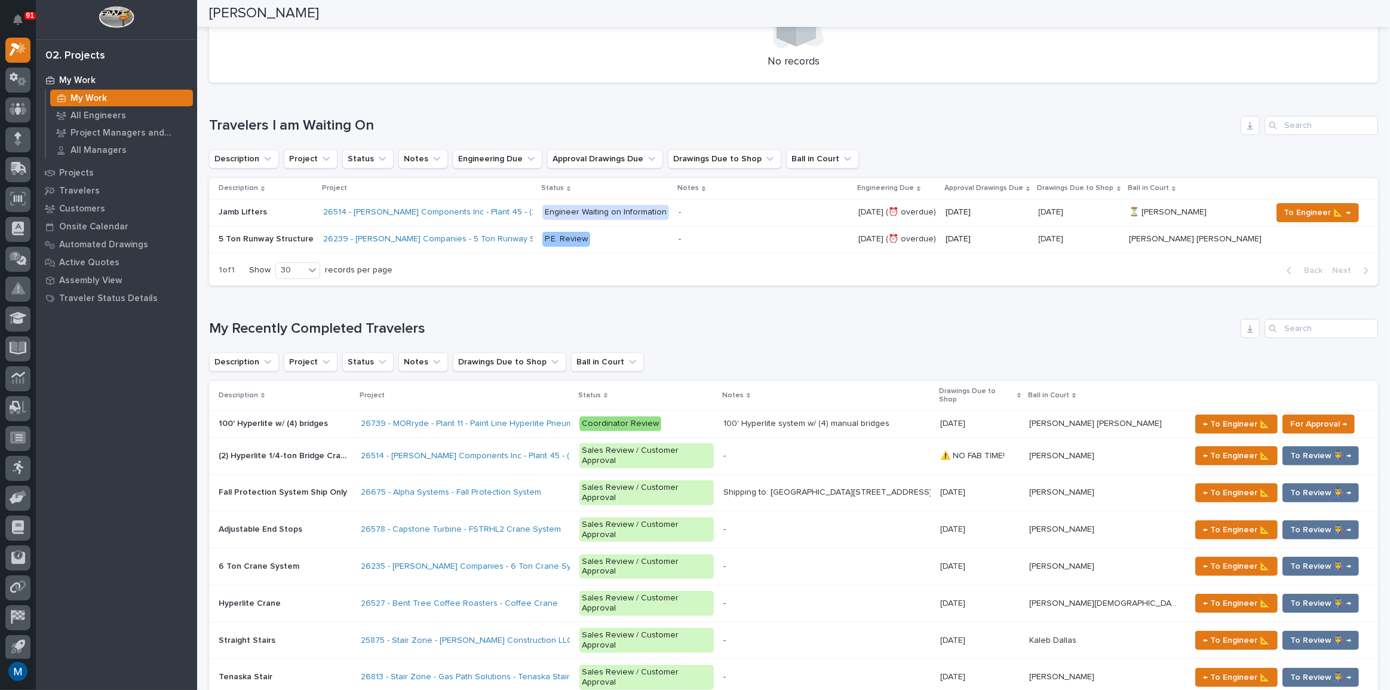
scroll to position [380, 0]
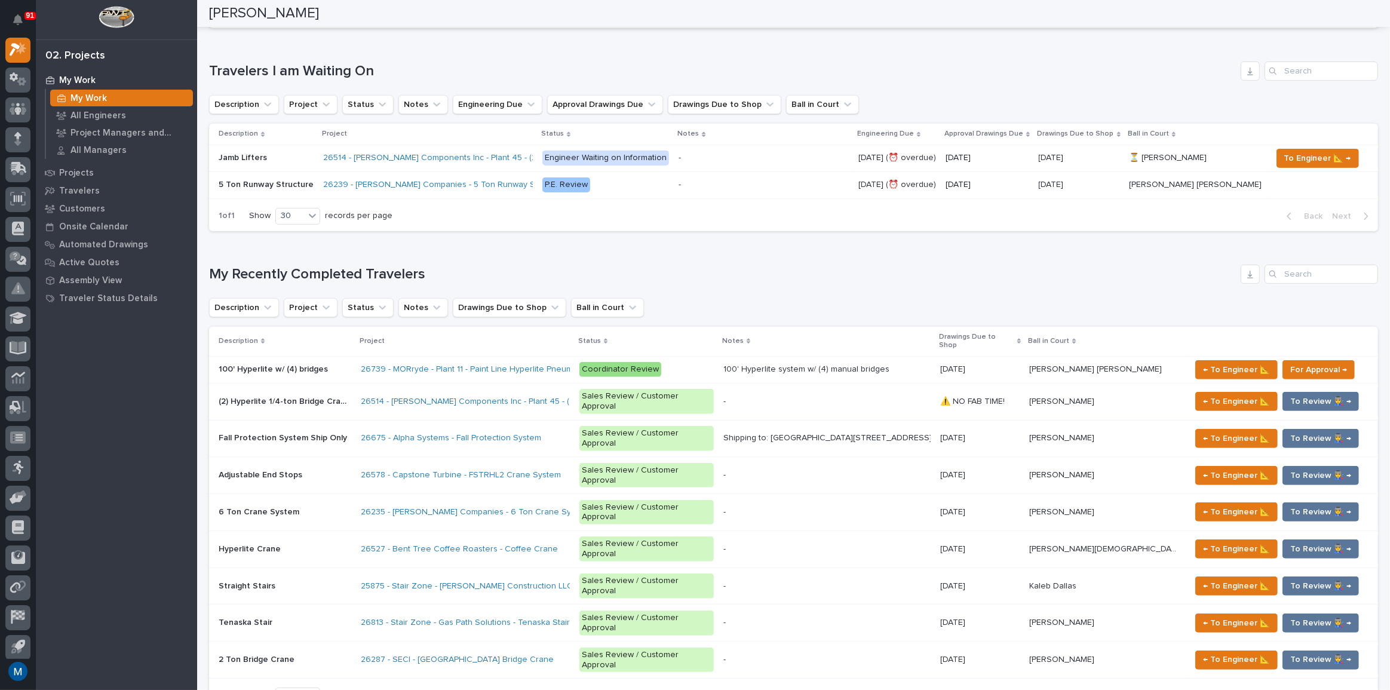
click at [726, 282] on div "My Recently Completed Travelers" at bounding box center [793, 274] width 1169 height 19
click at [735, 242] on div "Loading... Saving… My Recently Completed Travelers Description Project Status N…" at bounding box center [793, 481] width 1169 height 480
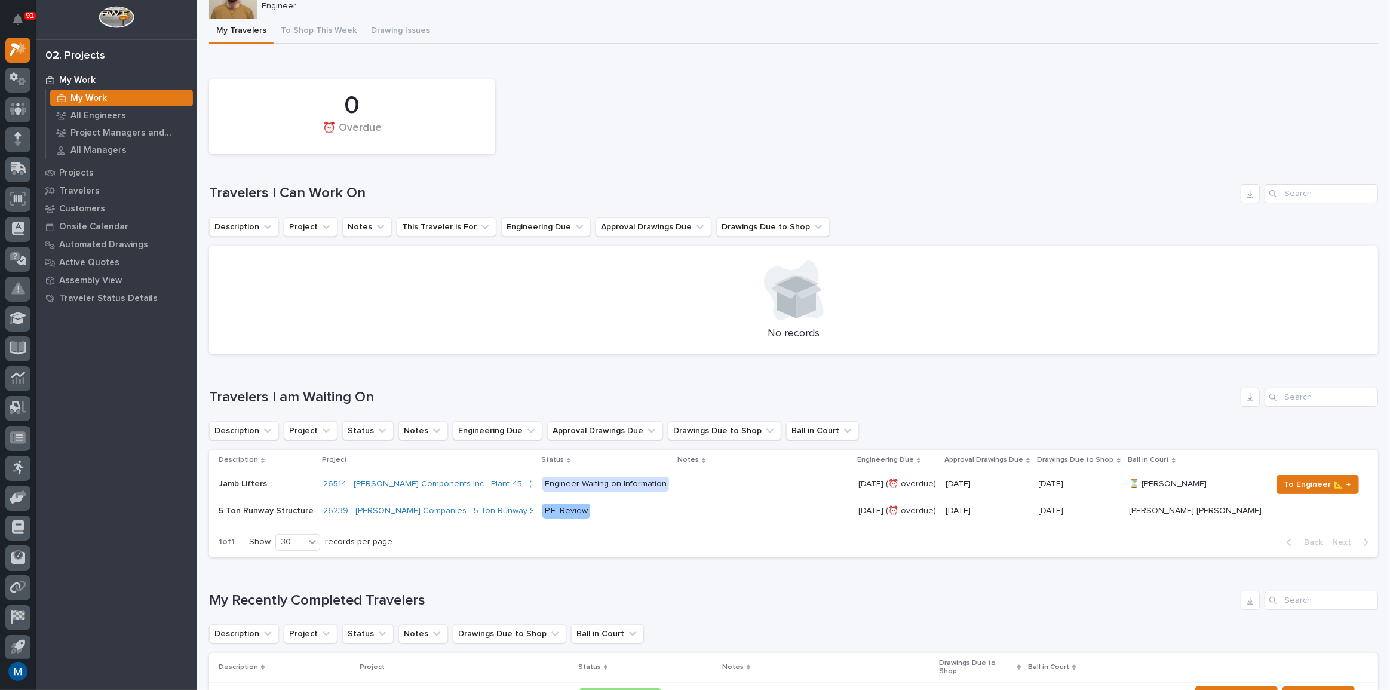
scroll to position [0, 0]
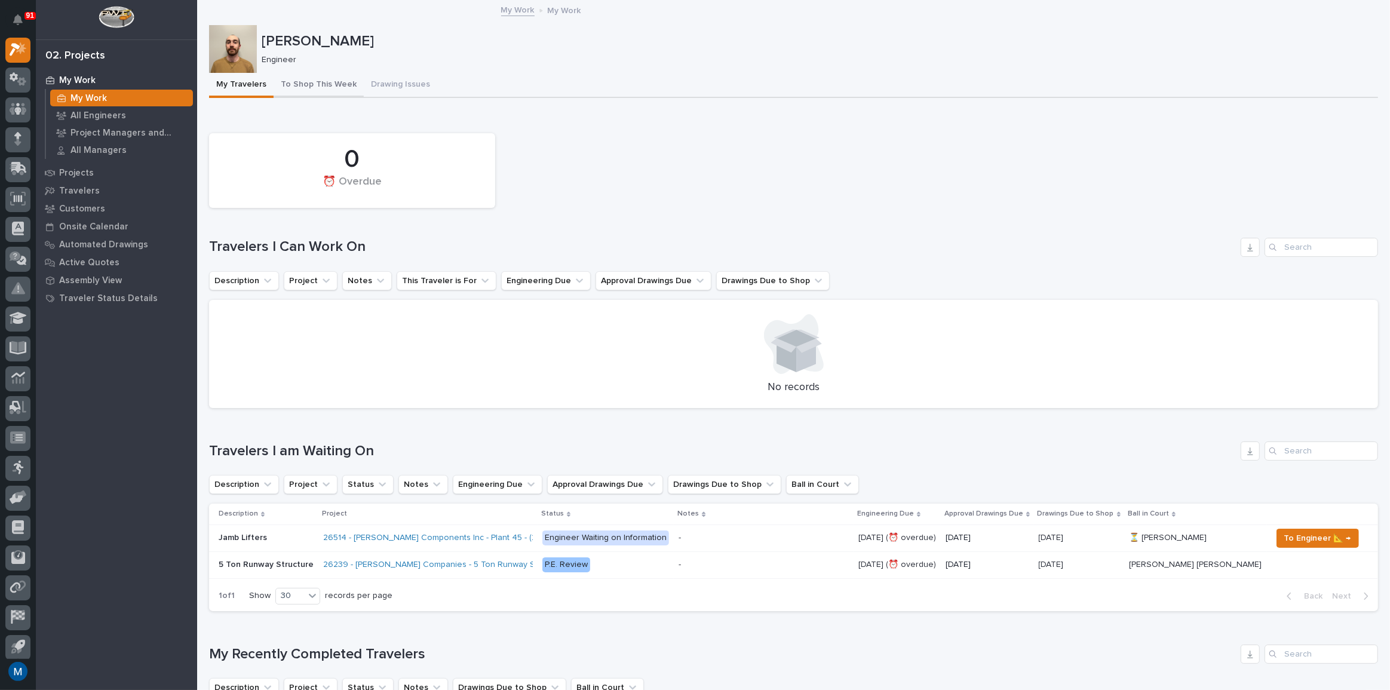
click at [306, 74] on button "To Shop This Week" at bounding box center [319, 85] width 90 height 25
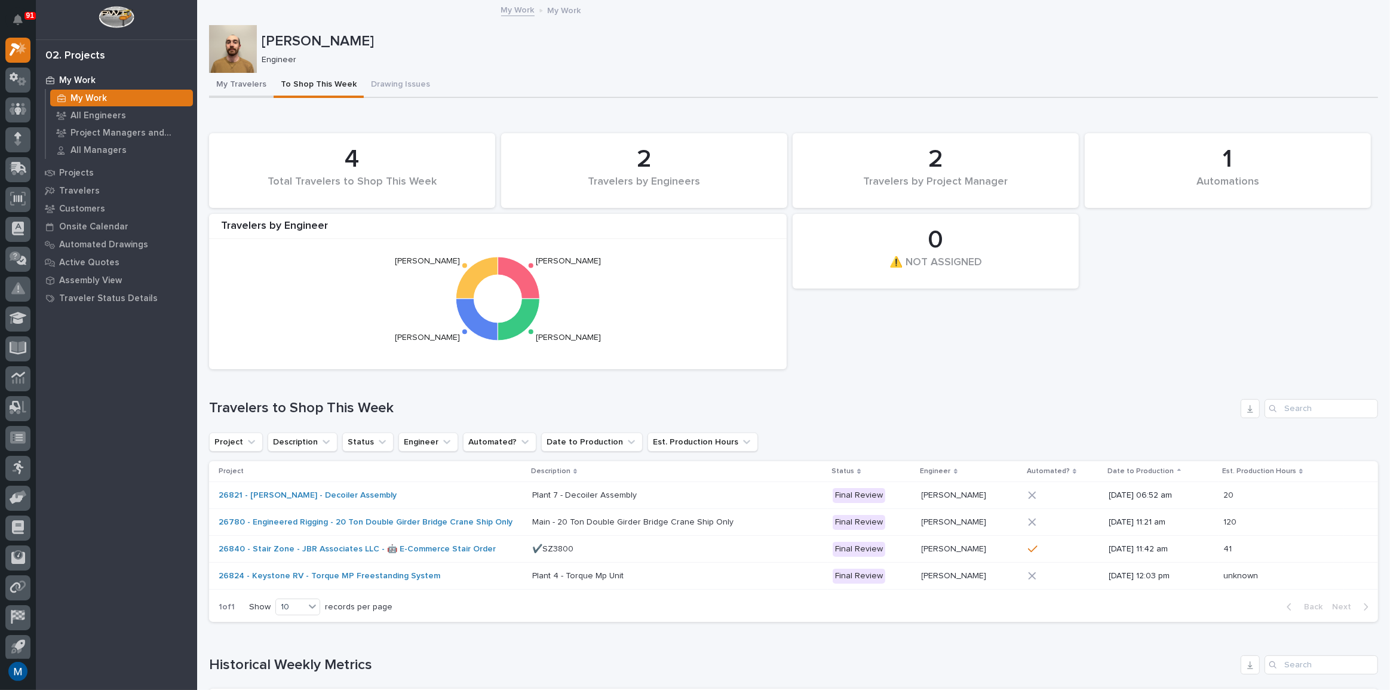
click at [248, 92] on button "My Travelers" at bounding box center [241, 85] width 65 height 25
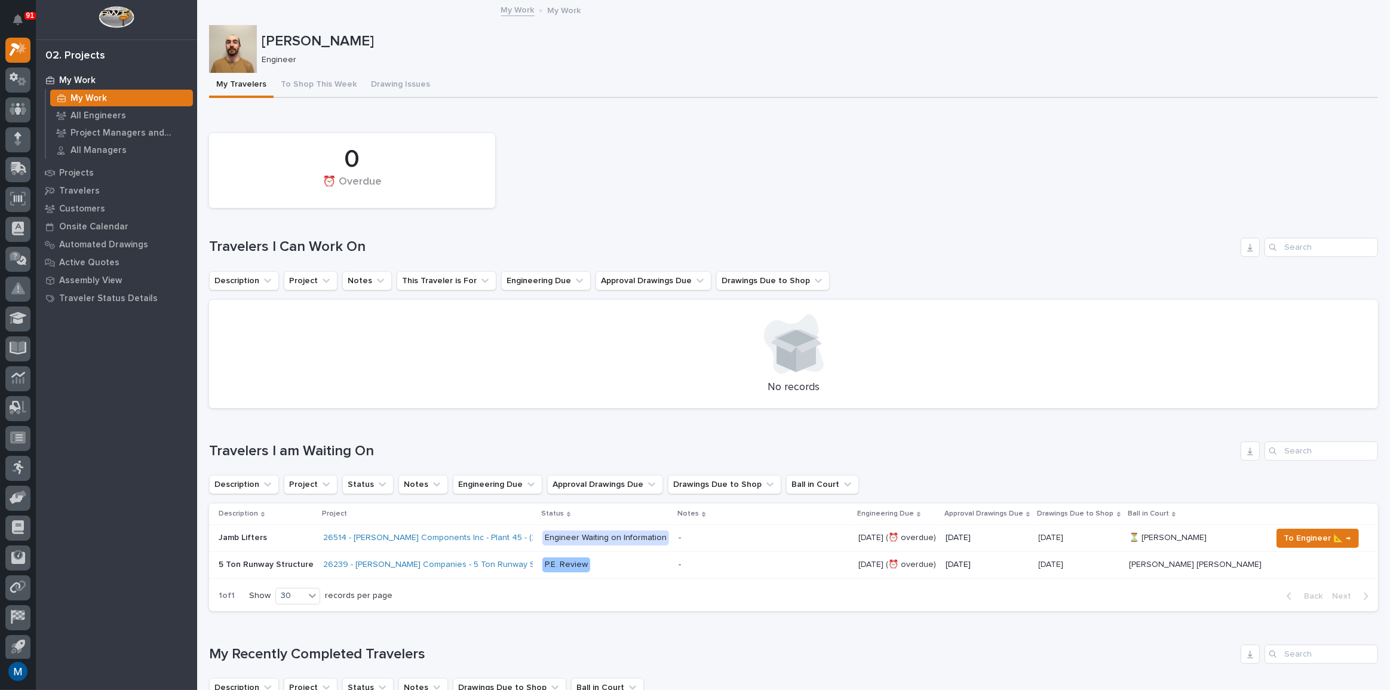
click at [661, 208] on div "0 ⏰ Overdue" at bounding box center [793, 170] width 1181 height 87
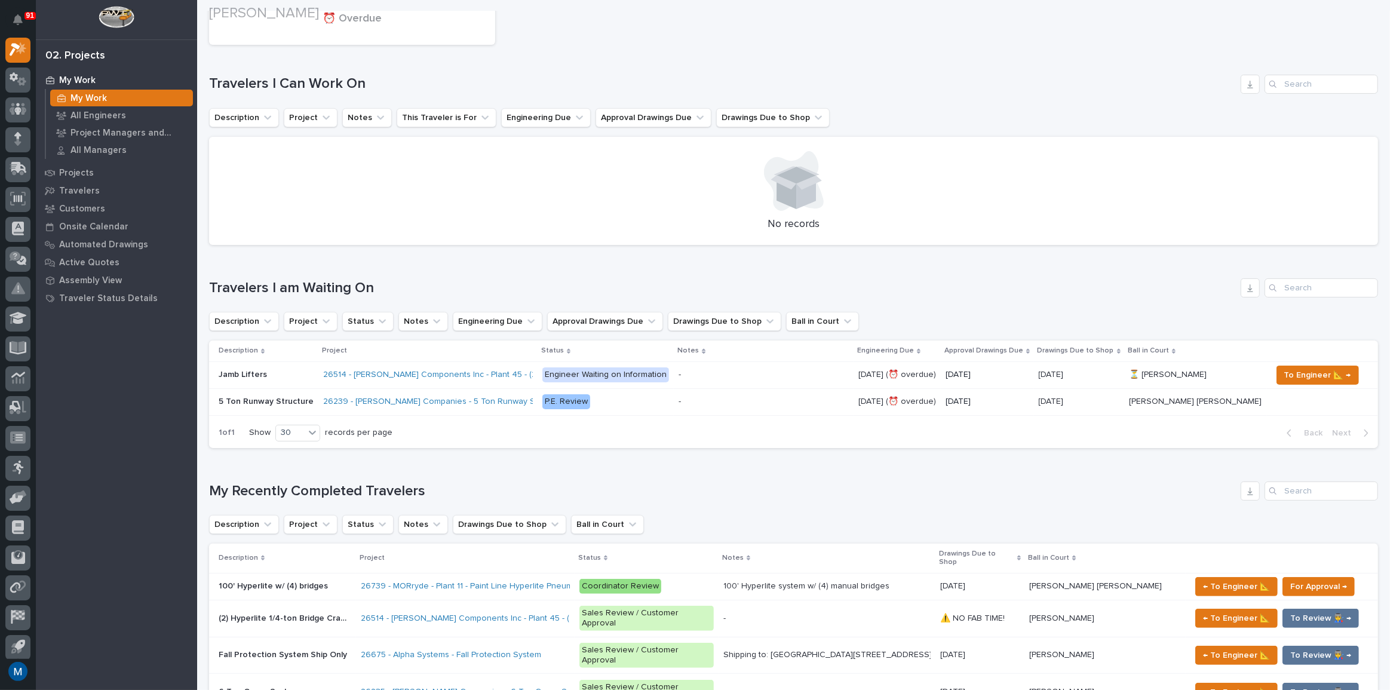
scroll to position [271, 0]
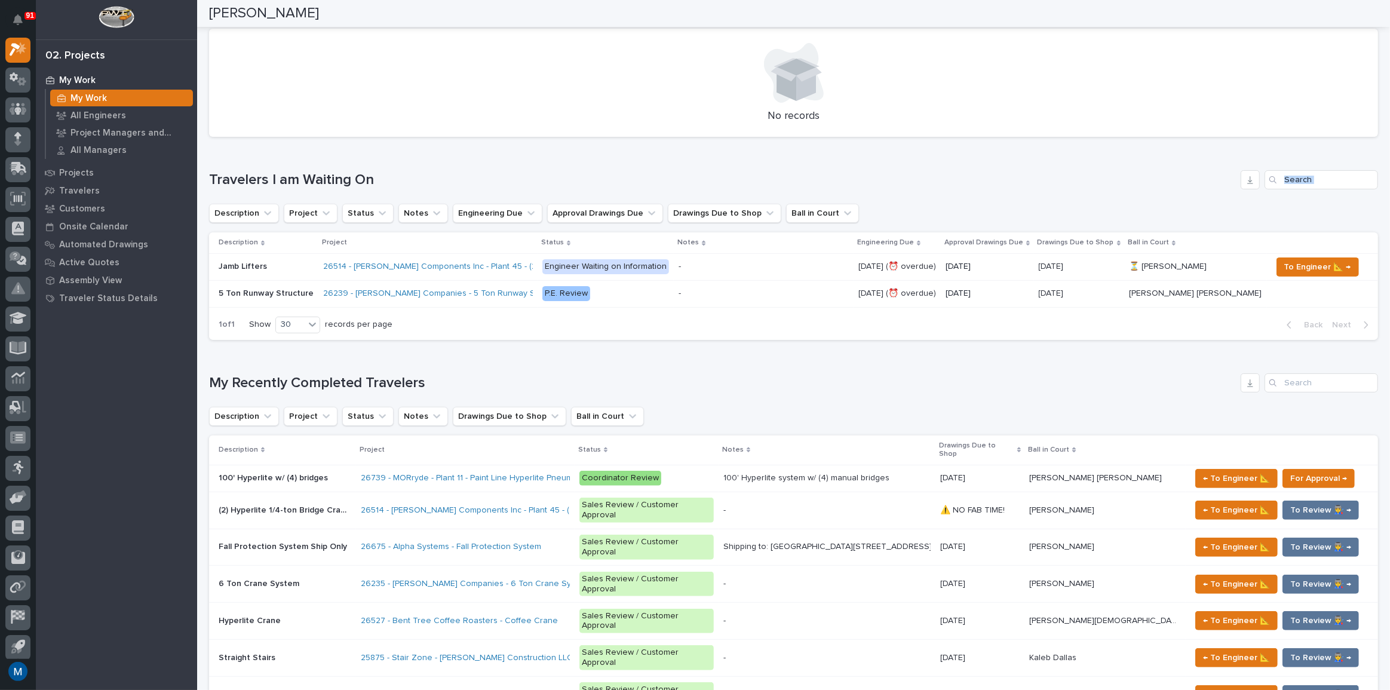
drag, startPoint x: 663, startPoint y: 173, endPoint x: 603, endPoint y: 190, distance: 62.8
click at [603, 190] on div "Travelers I am Waiting On Description Project Status Notes Engineering Due Appr…" at bounding box center [793, 255] width 1169 height 170
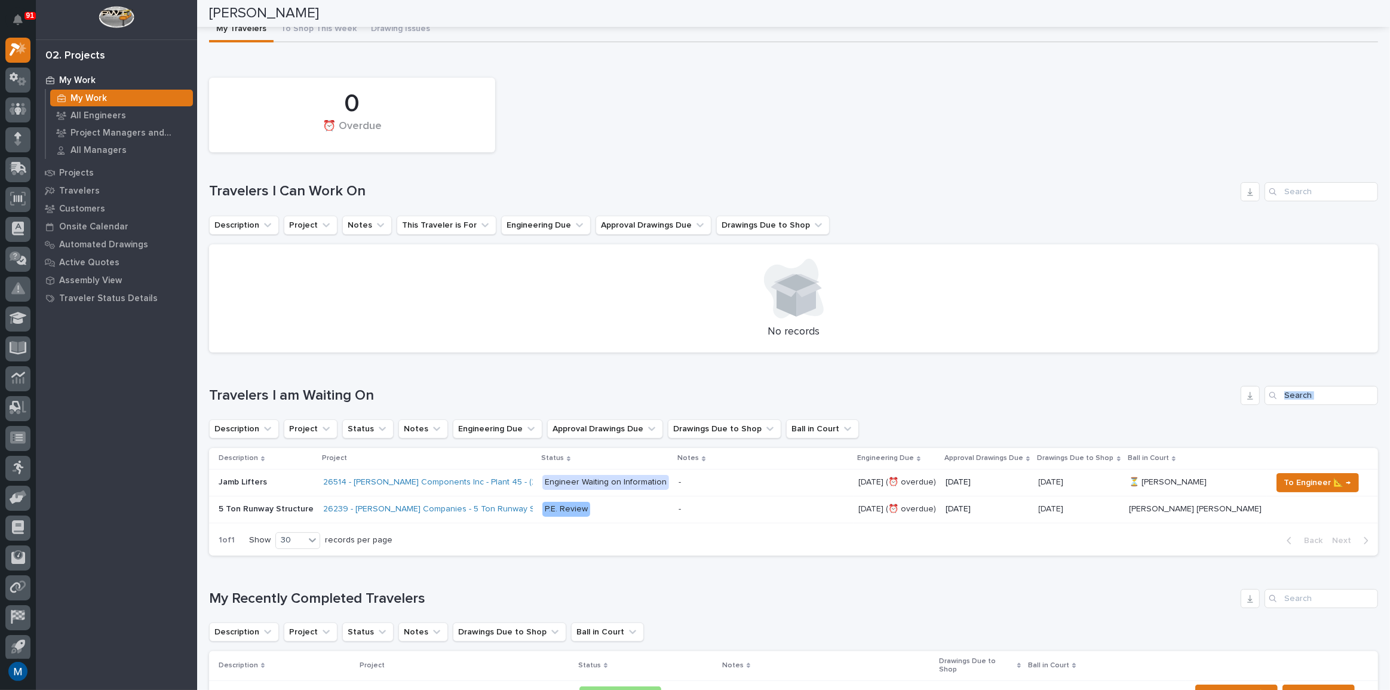
scroll to position [0, 0]
